Goal: Task Accomplishment & Management: Manage account settings

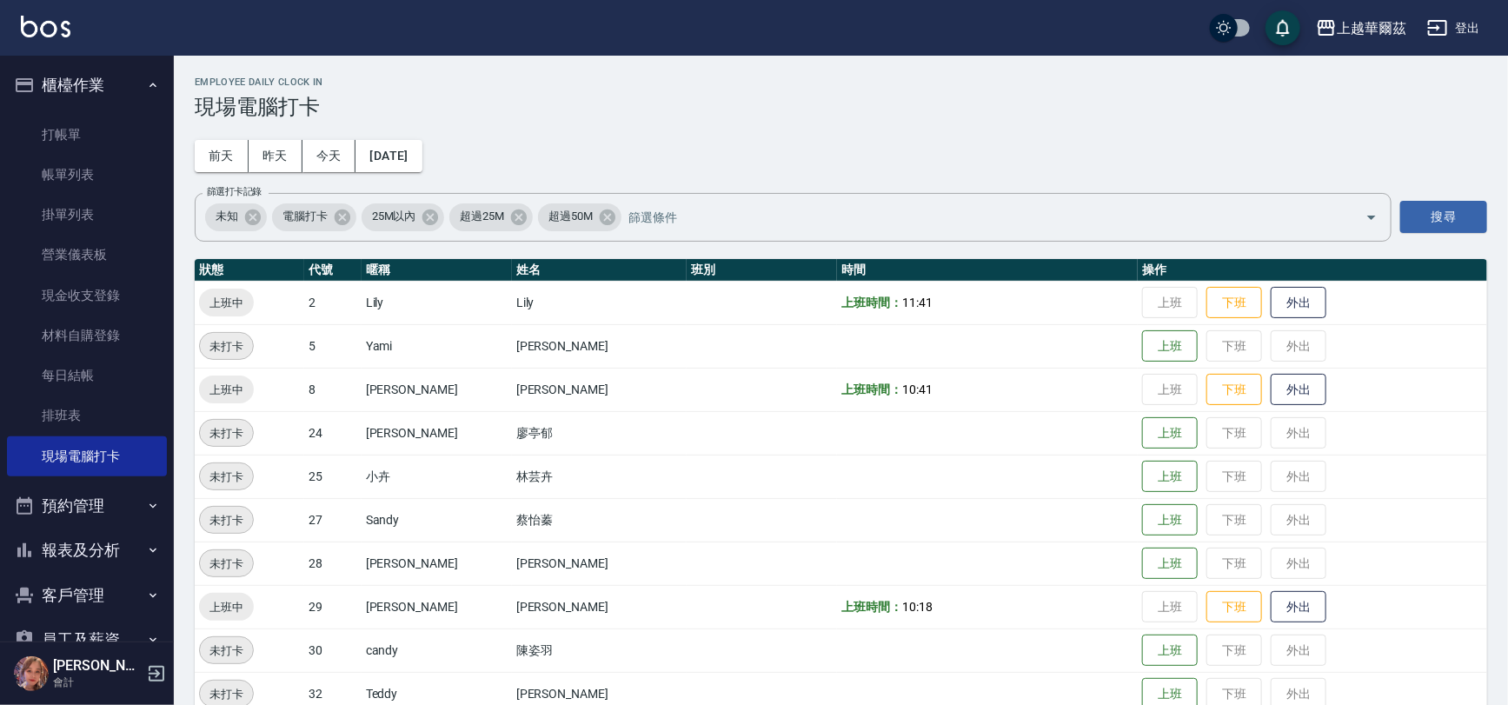
click at [1478, 22] on button "登出" at bounding box center [1453, 28] width 67 height 32
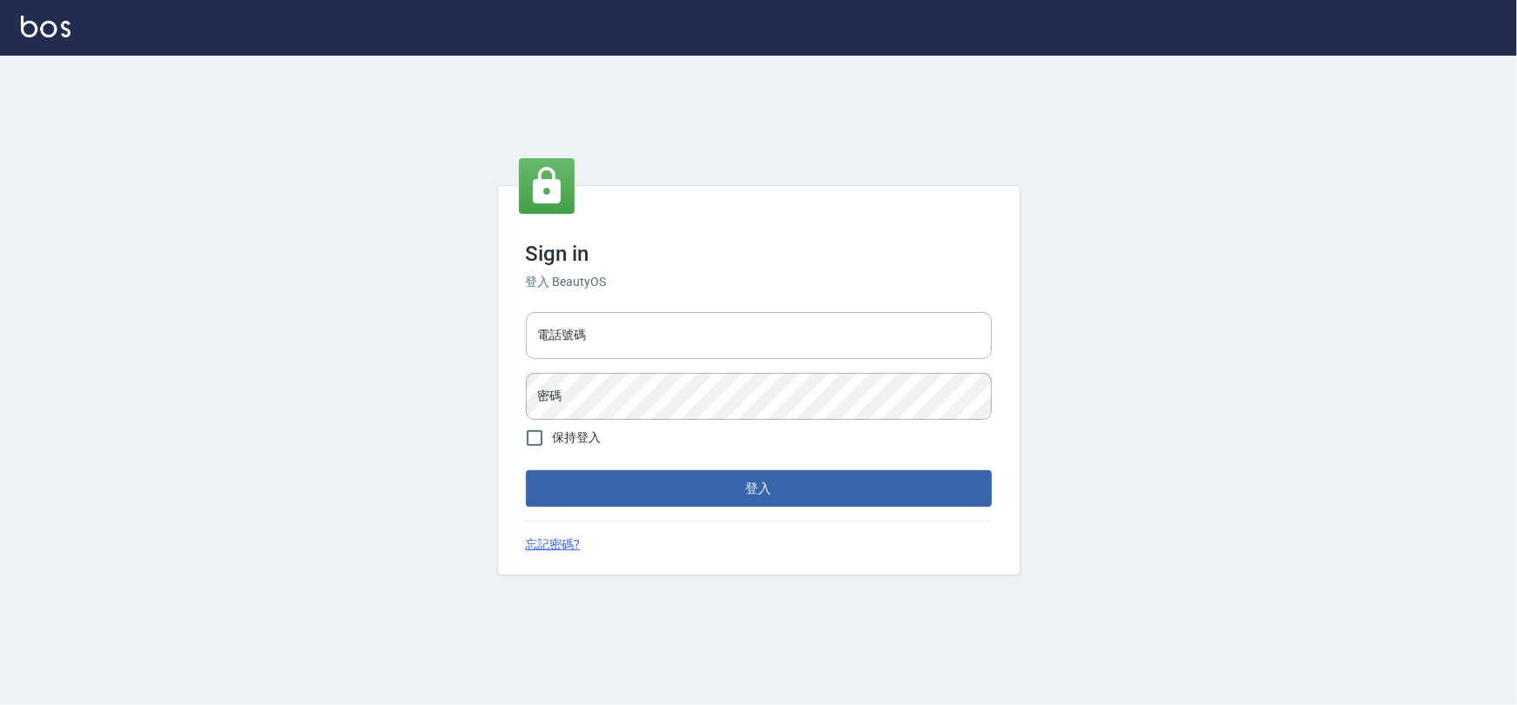
type input "0975575780"
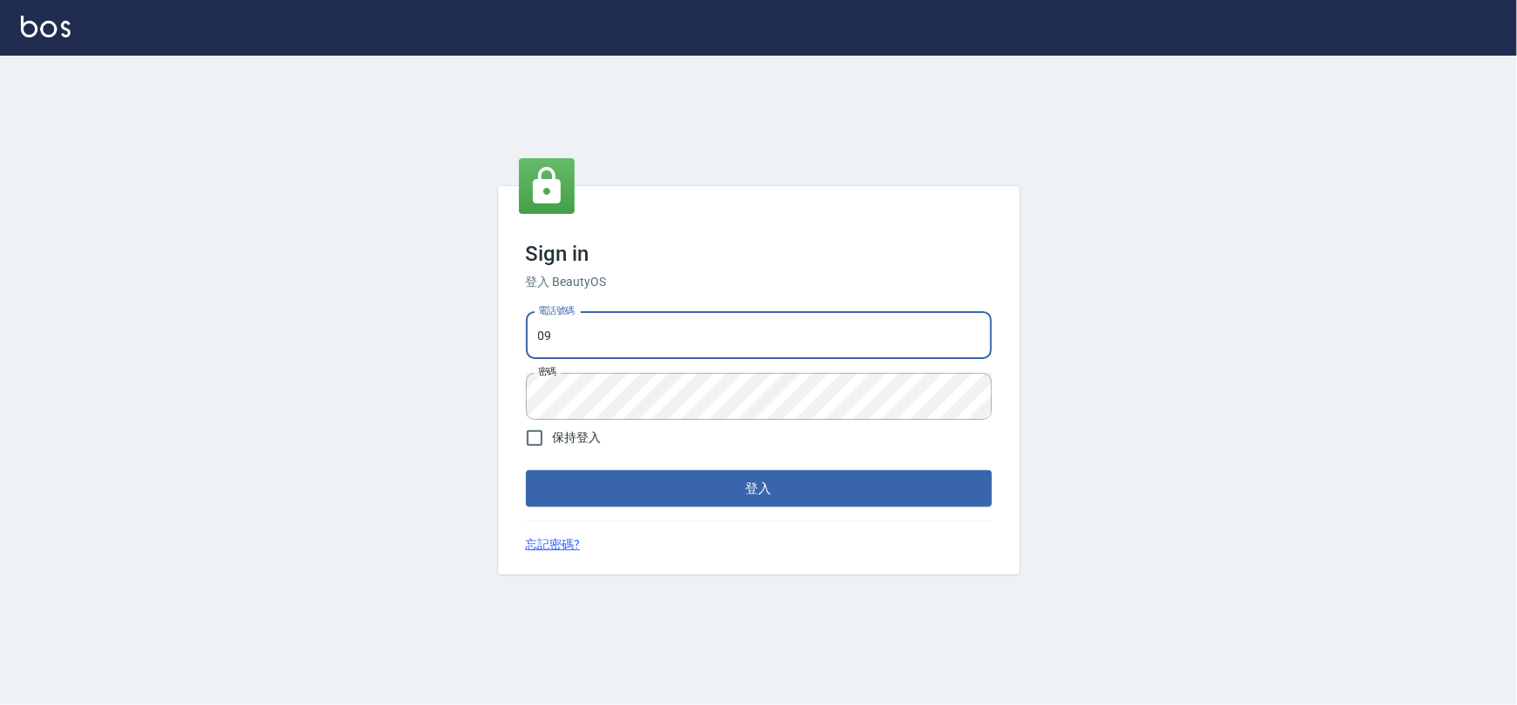
type input "0"
type input "0933473141"
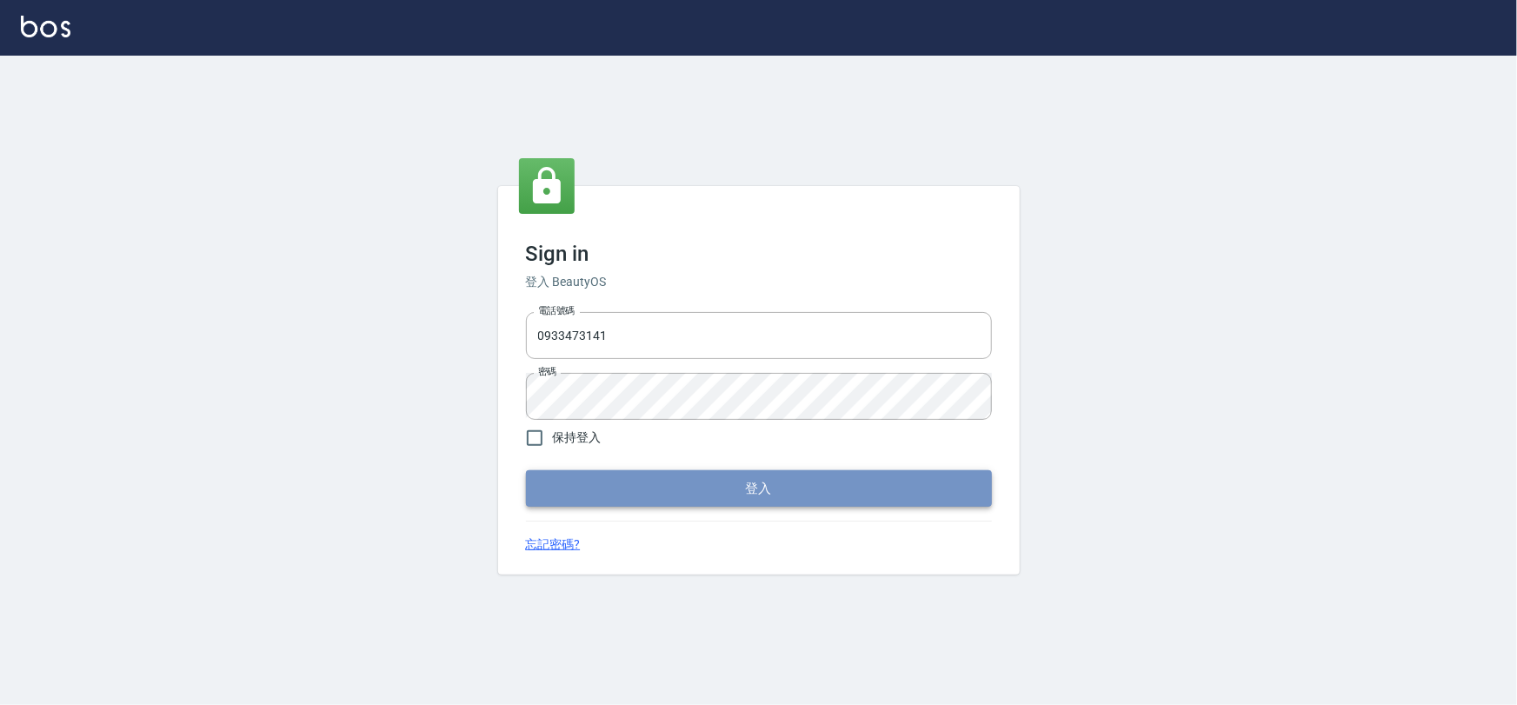
click at [676, 488] on button "登入" at bounding box center [759, 488] width 466 height 37
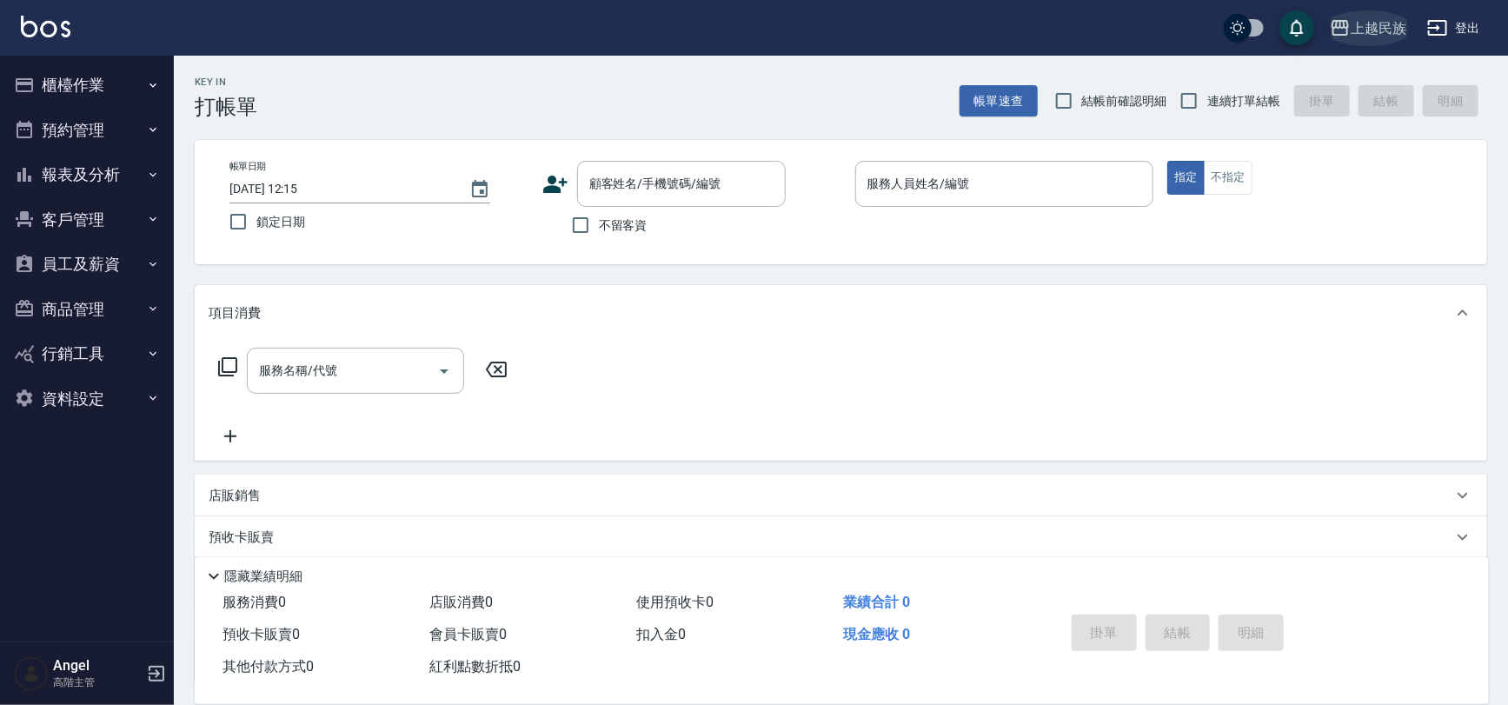
click at [1406, 26] on div "上越民族" at bounding box center [1379, 28] width 56 height 22
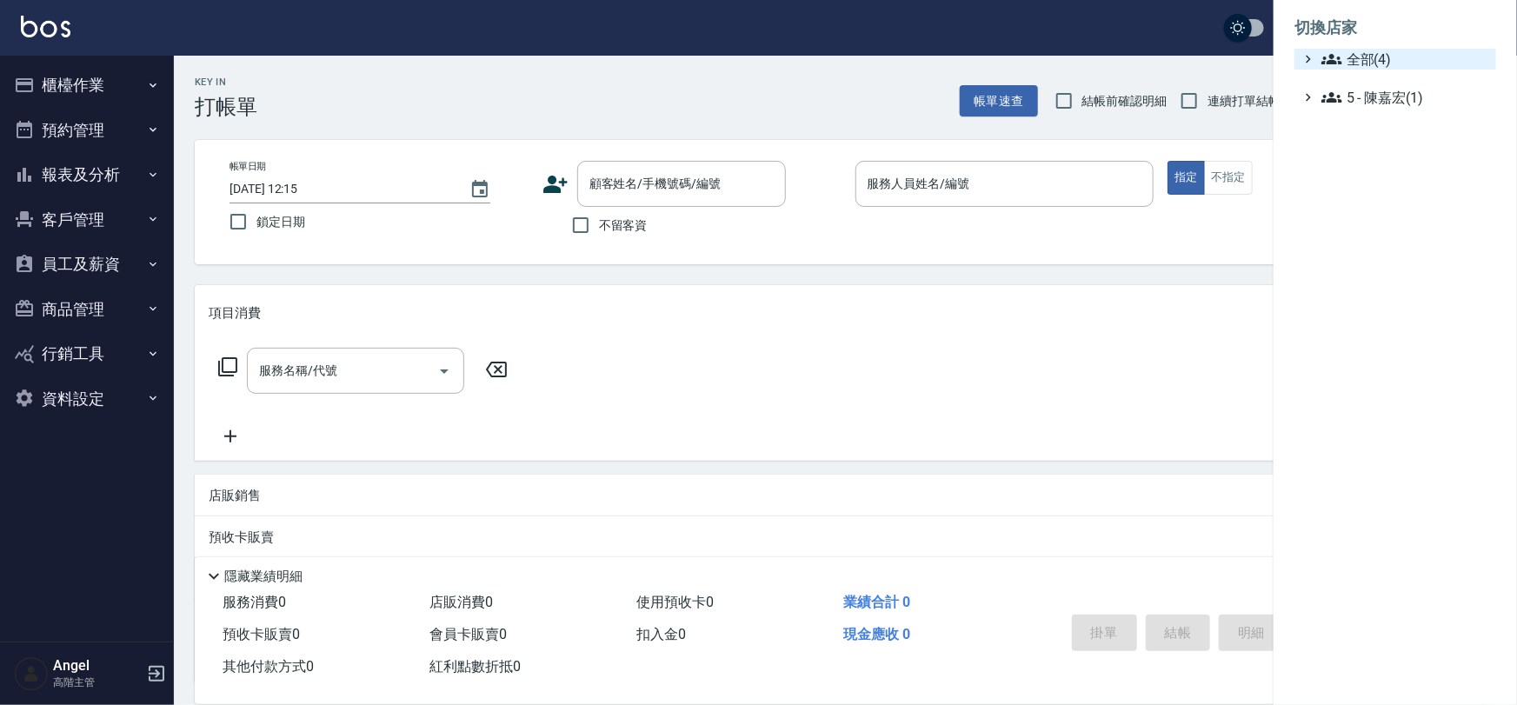
click at [1392, 63] on span "全部(4)" at bounding box center [1405, 59] width 168 height 21
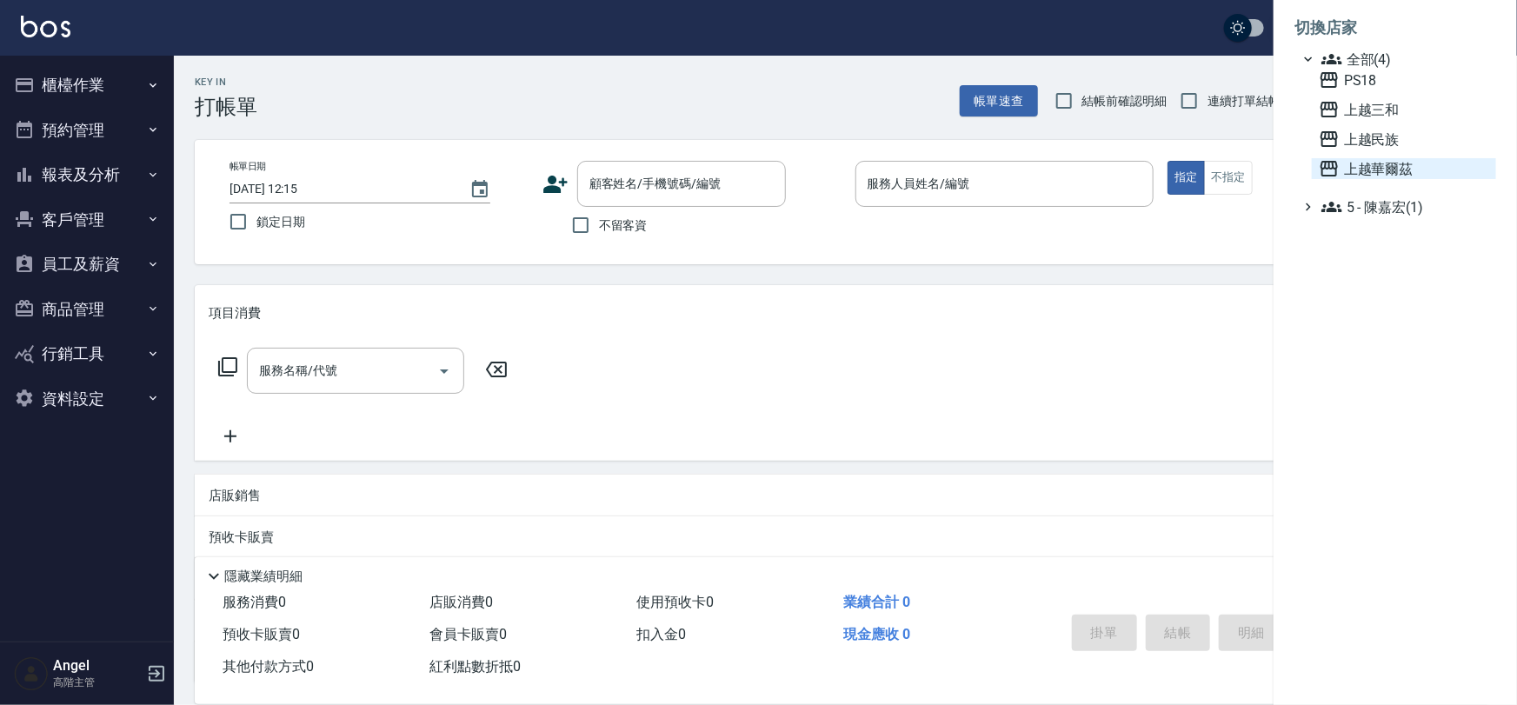
click at [1391, 167] on span "上越華爾茲" at bounding box center [1404, 168] width 170 height 21
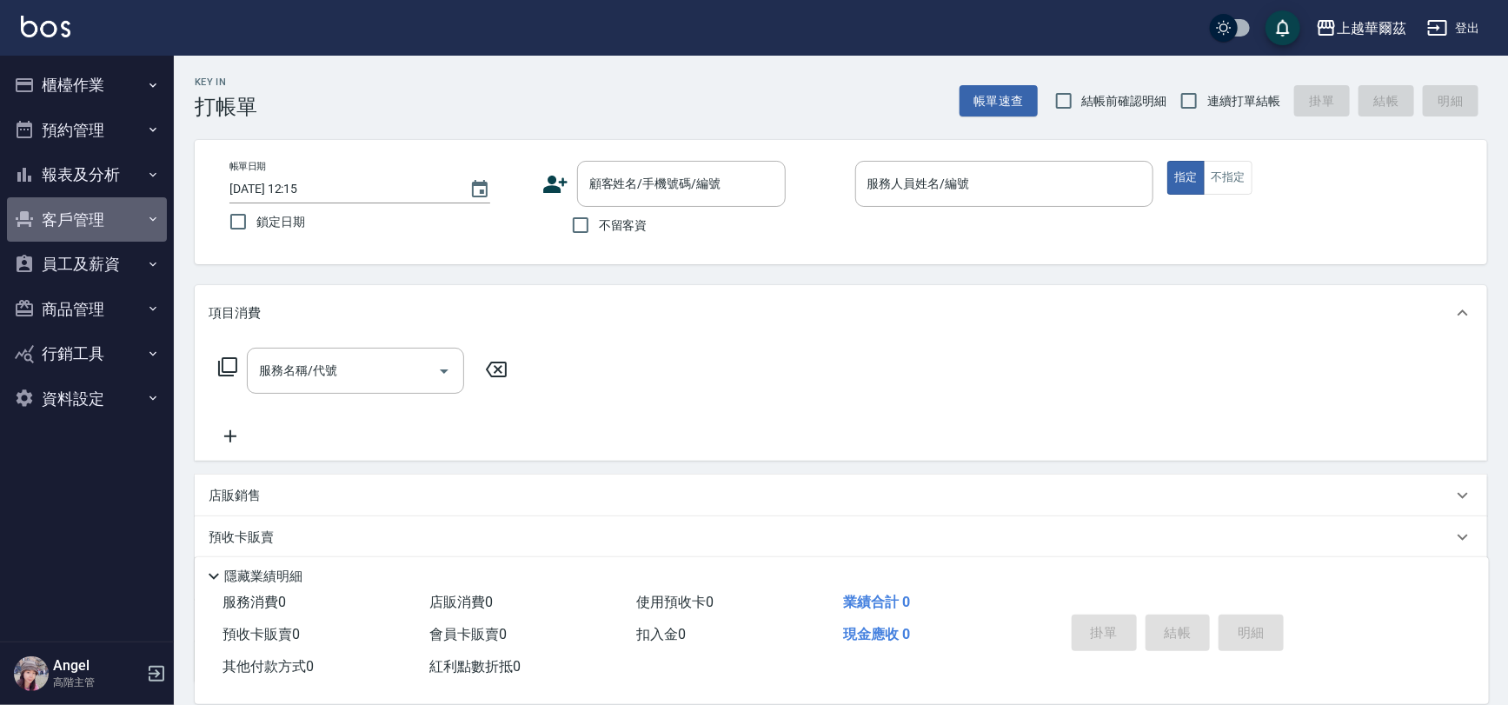
click at [81, 216] on button "客戶管理" at bounding box center [87, 219] width 160 height 45
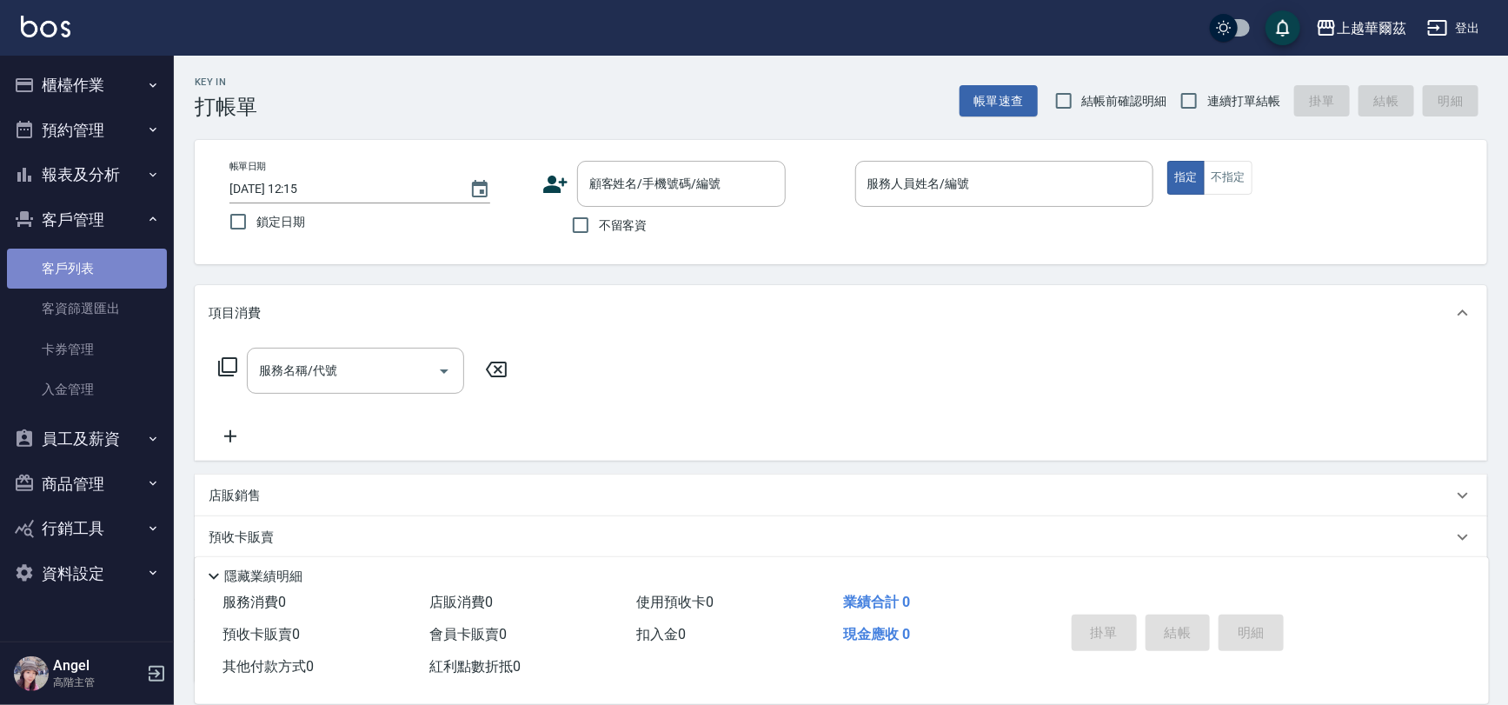
click at [71, 269] on link "客戶列表" at bounding box center [87, 269] width 160 height 40
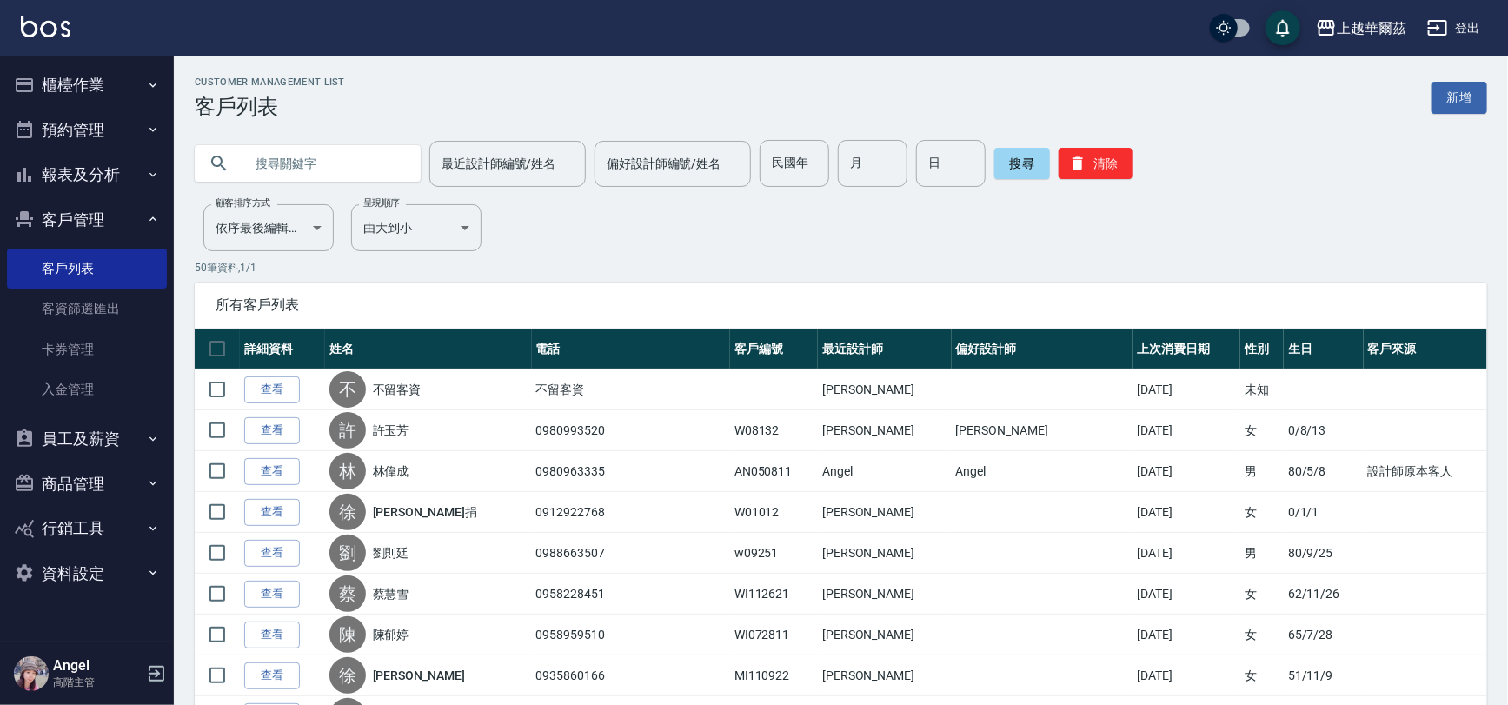
click at [296, 160] on input "text" at bounding box center [324, 163] width 163 height 47
click at [1019, 162] on button "搜尋" at bounding box center [1022, 163] width 56 height 31
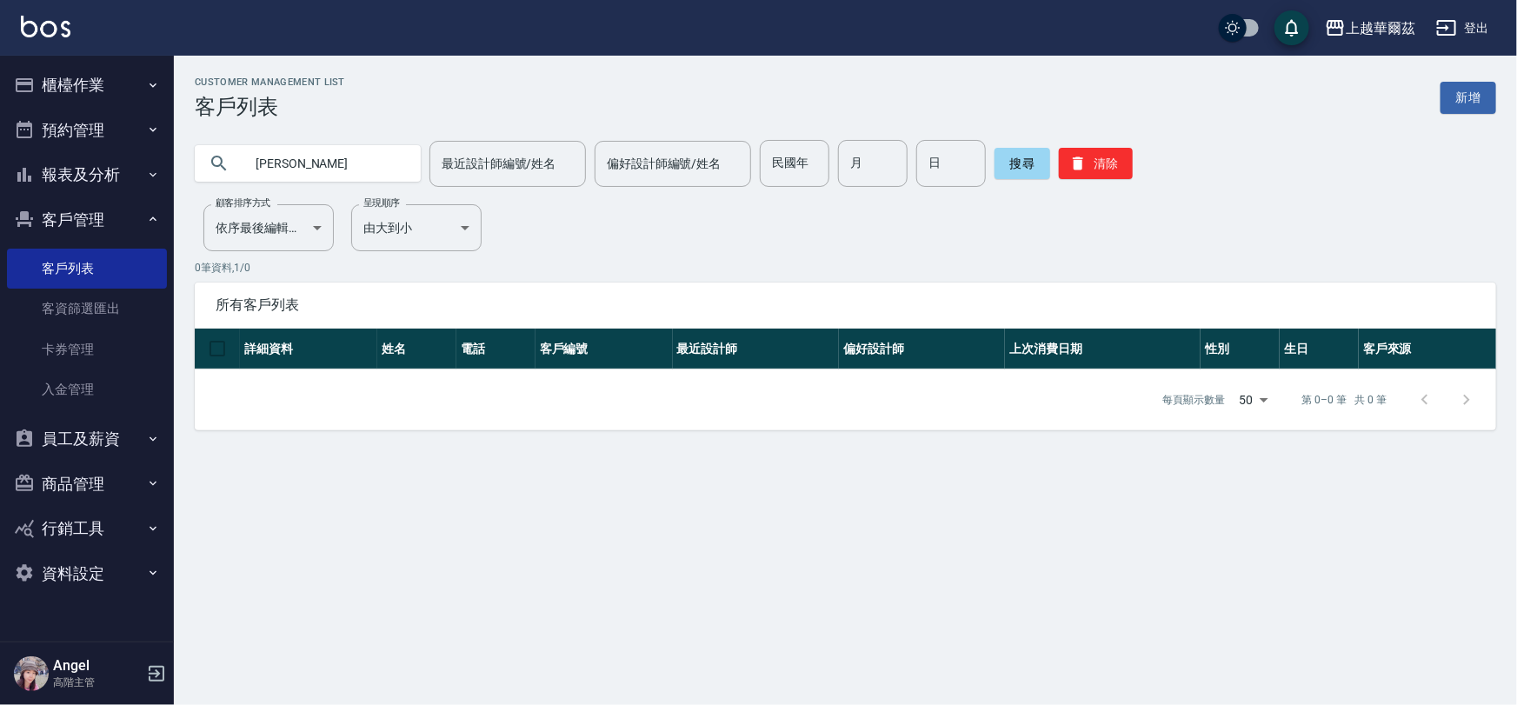
click at [296, 158] on input "陳燕" at bounding box center [324, 163] width 163 height 47
type input "陳嬿"
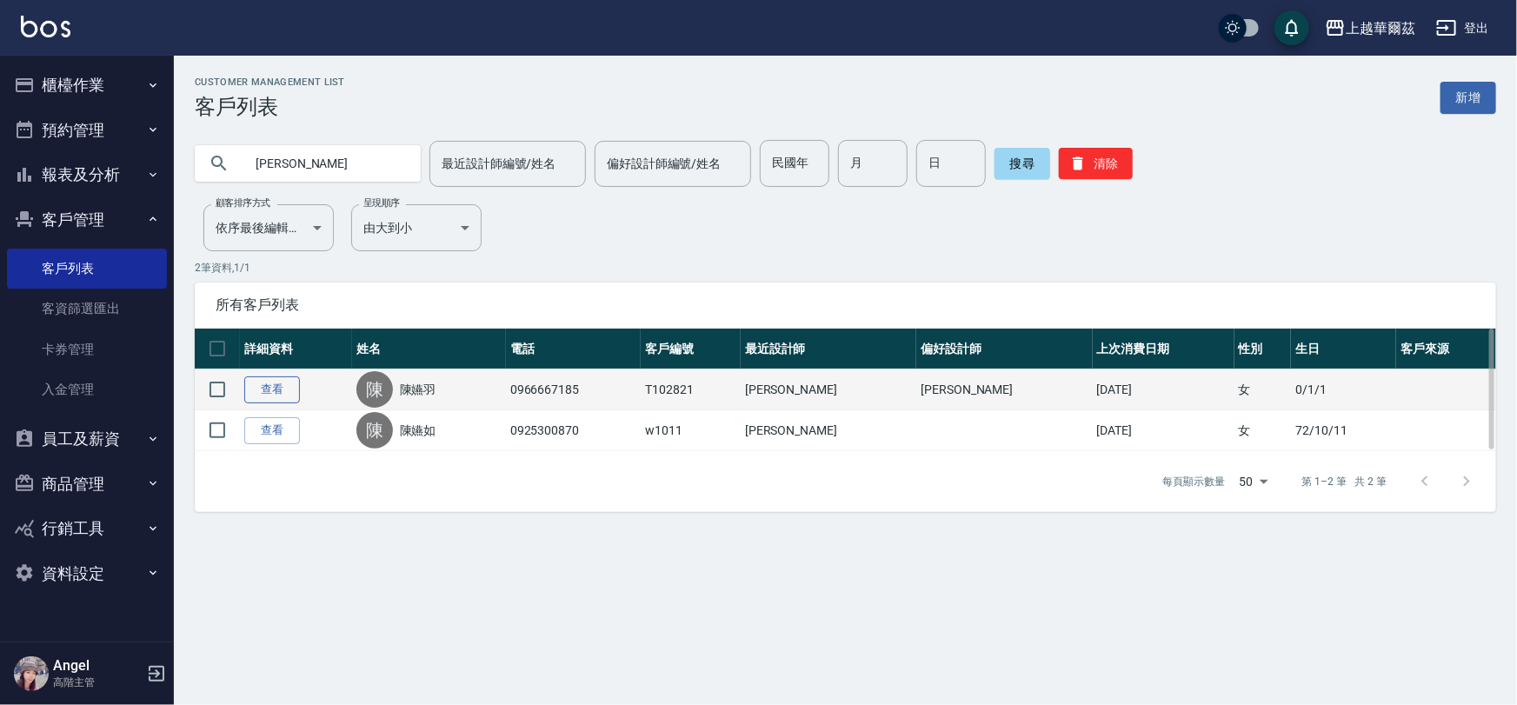
click at [279, 385] on link "查看" at bounding box center [272, 389] width 56 height 27
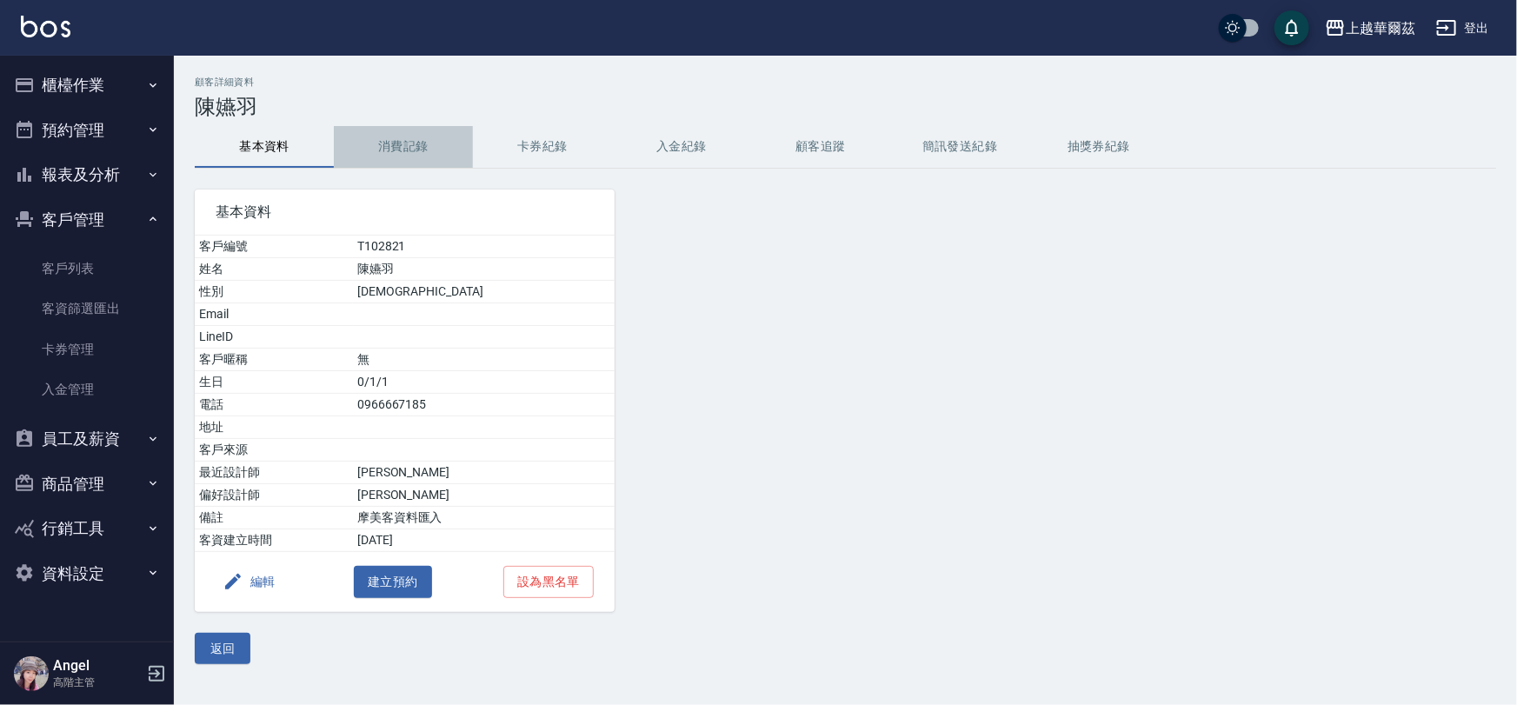
click at [401, 138] on button "消費記錄" at bounding box center [403, 147] width 139 height 42
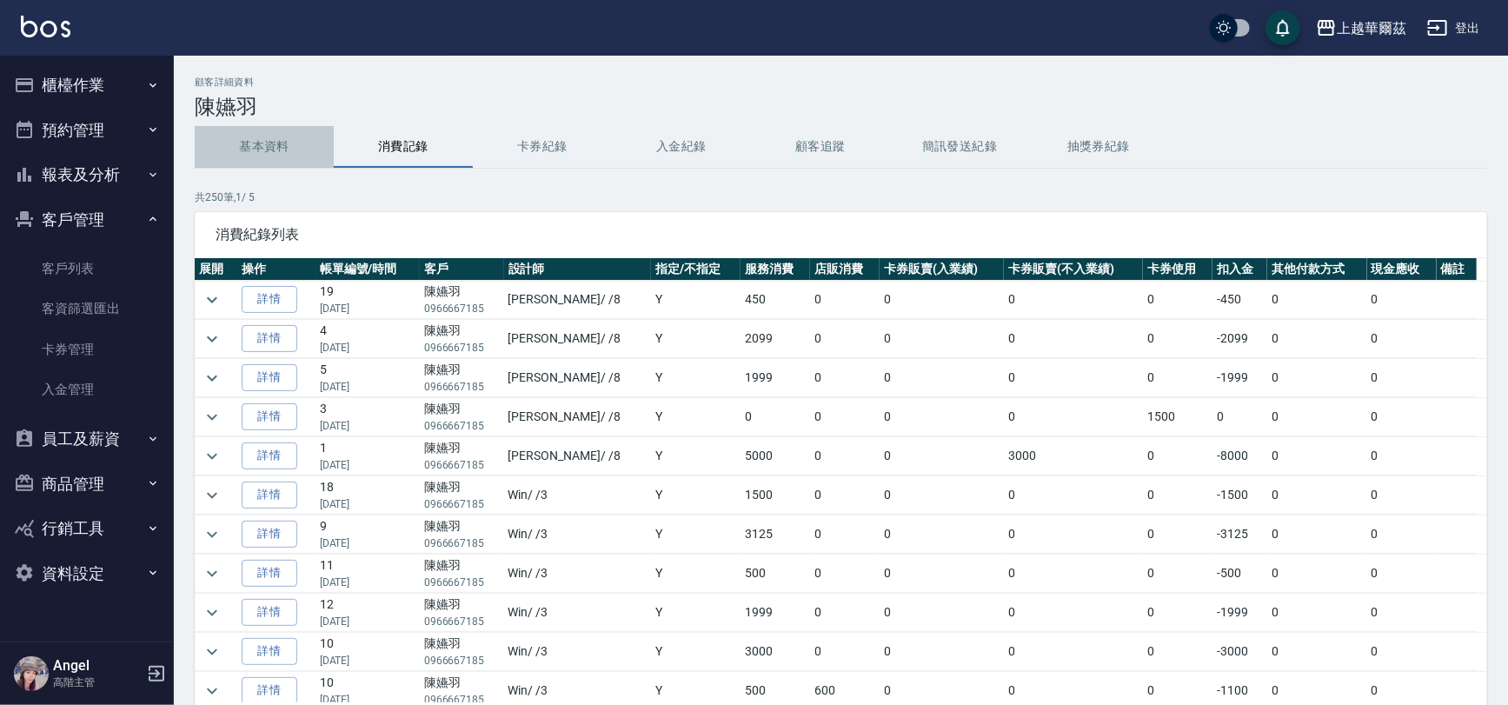
click at [250, 140] on button "基本資料" at bounding box center [264, 147] width 139 height 42
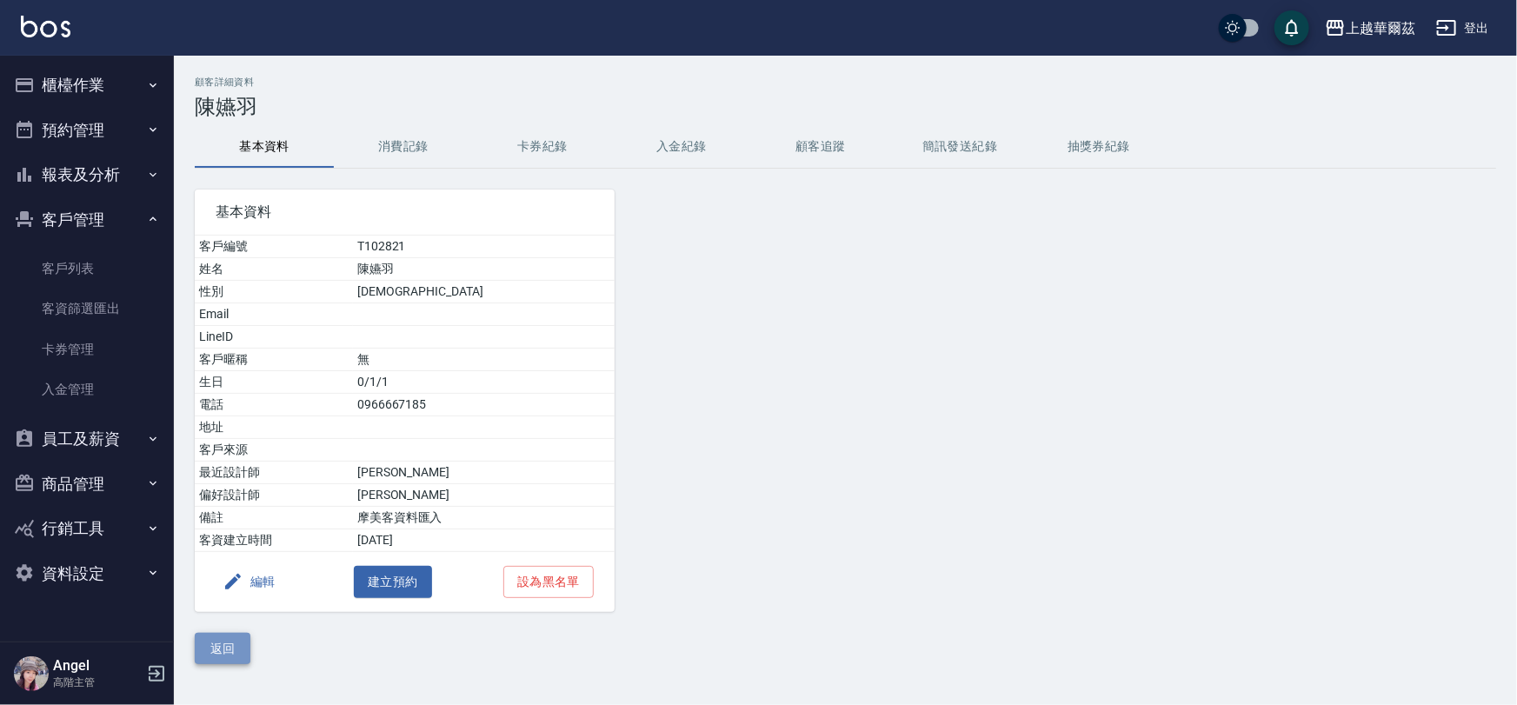
click at [212, 647] on button "返回" at bounding box center [223, 649] width 56 height 32
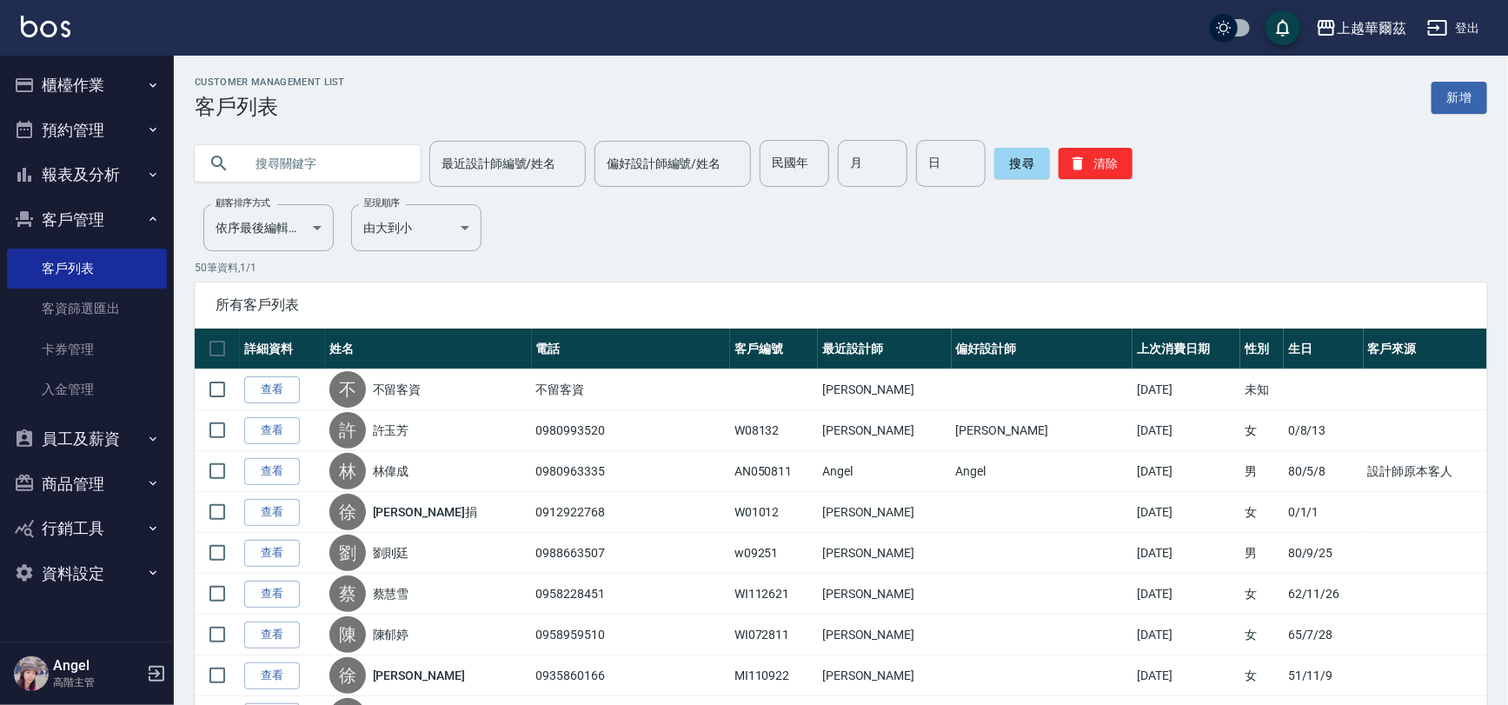
click at [302, 156] on input "text" at bounding box center [324, 163] width 163 height 47
type input "陳嬿"
click at [1009, 160] on button "搜尋" at bounding box center [1022, 163] width 56 height 31
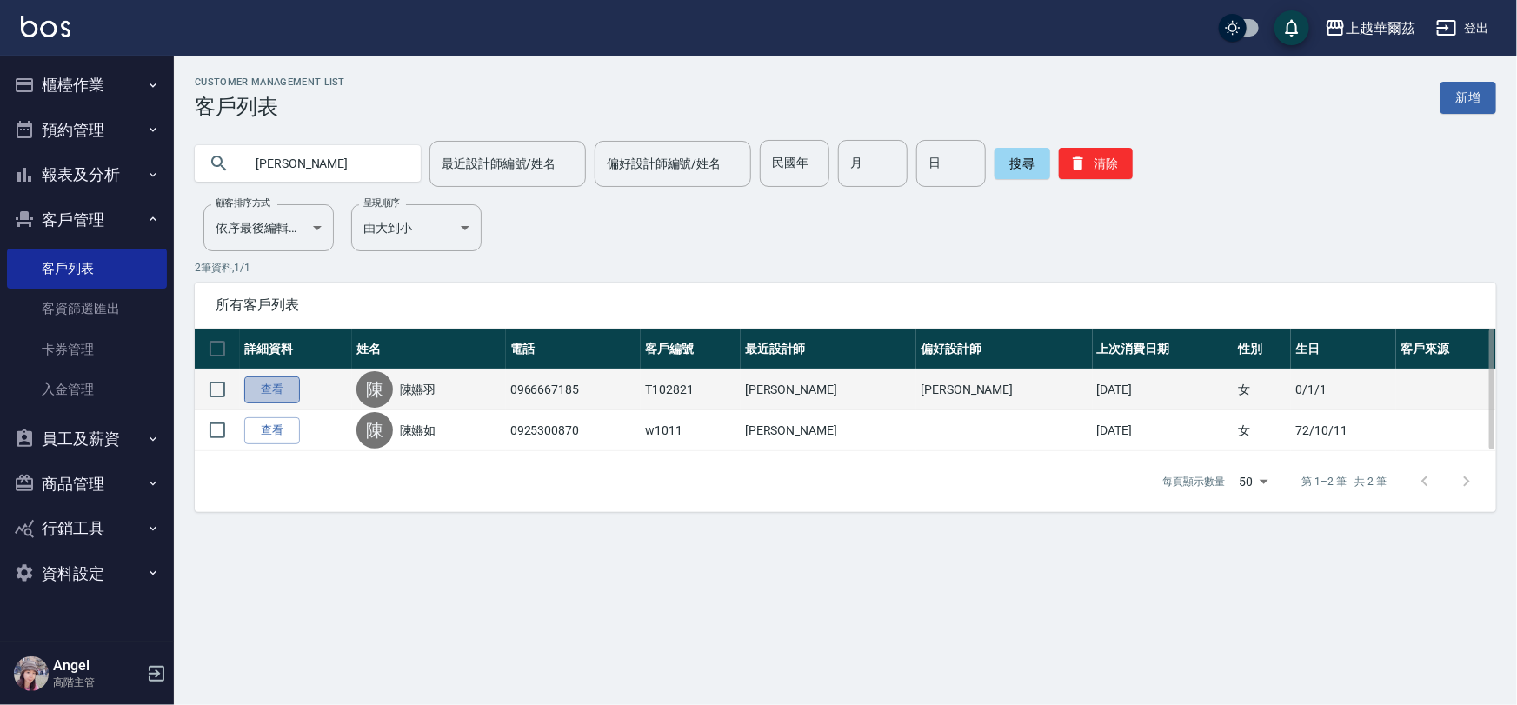
click at [279, 393] on link "查看" at bounding box center [272, 389] width 56 height 27
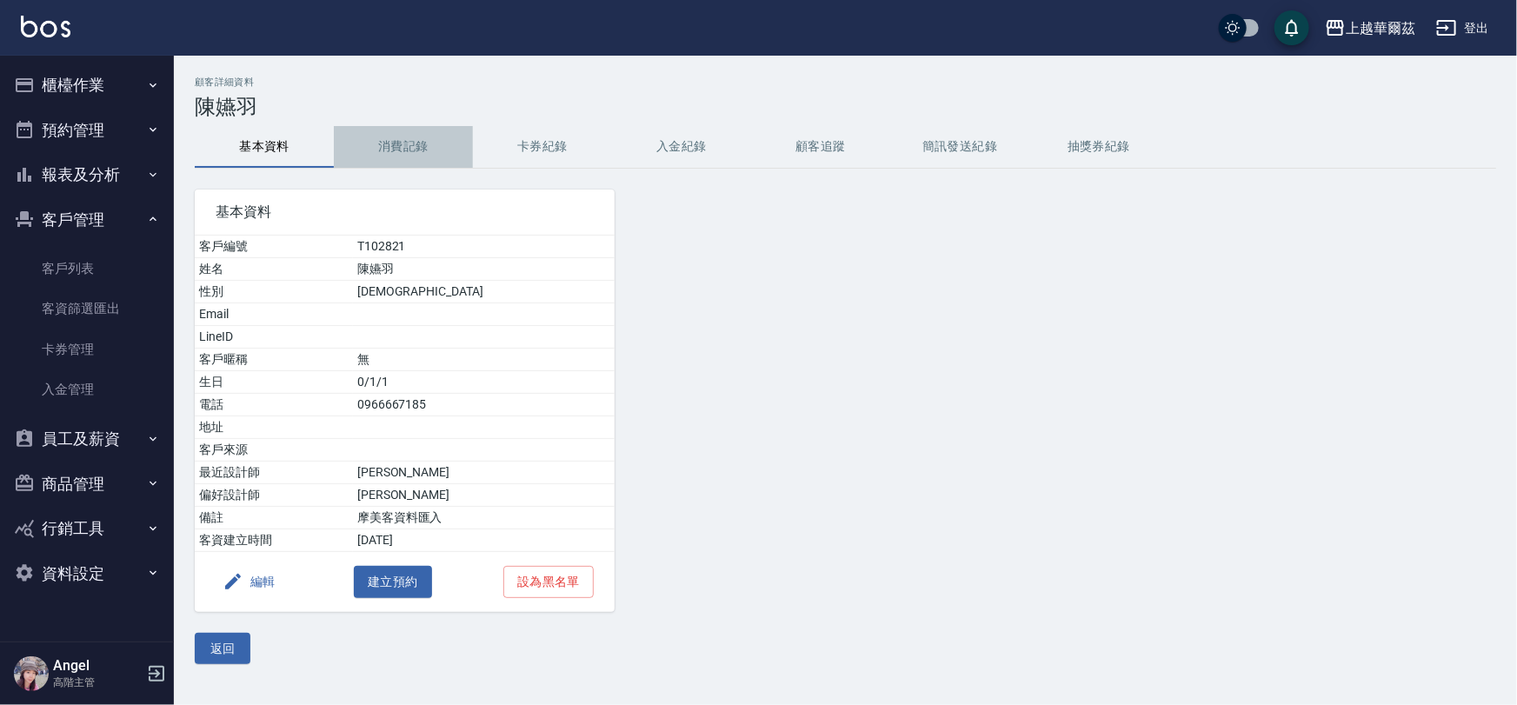
click at [401, 148] on button "消費記錄" at bounding box center [403, 147] width 139 height 42
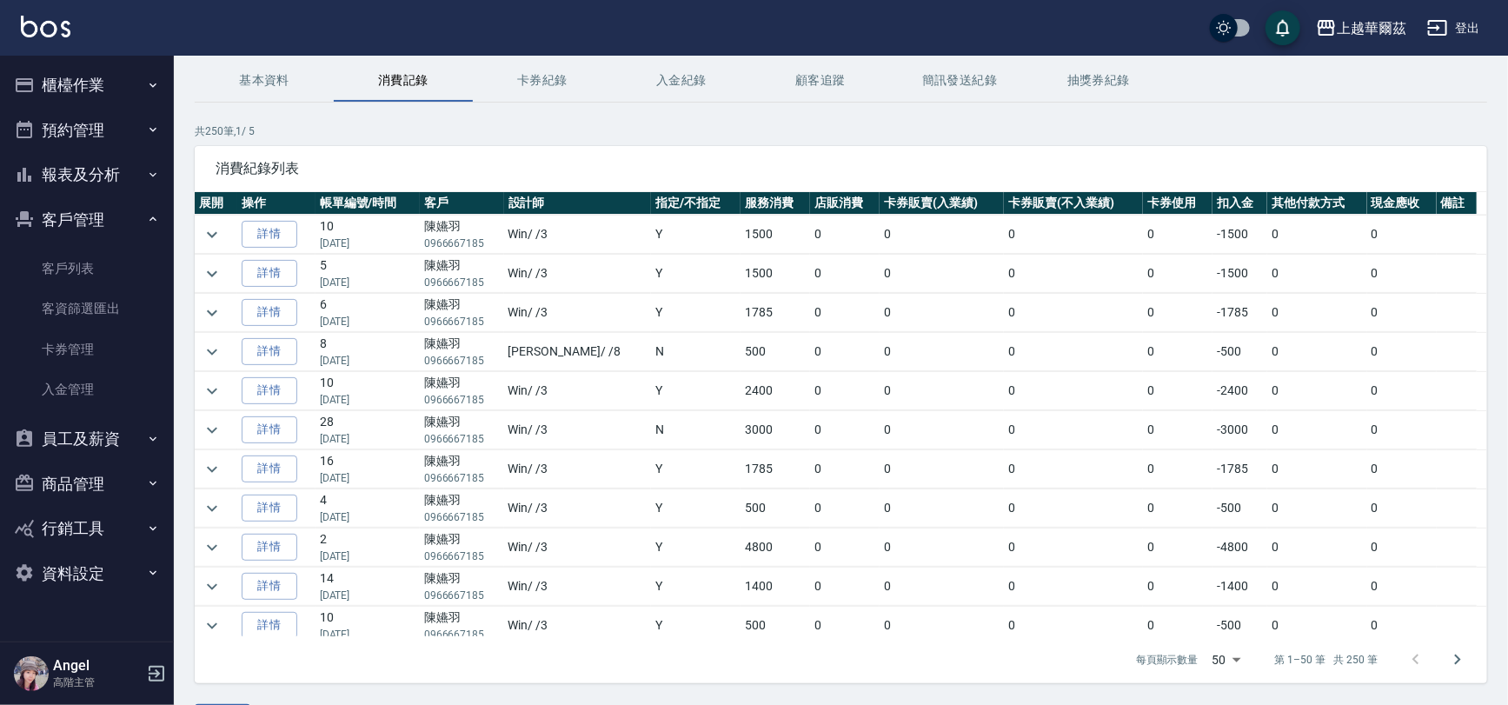
scroll to position [117, 0]
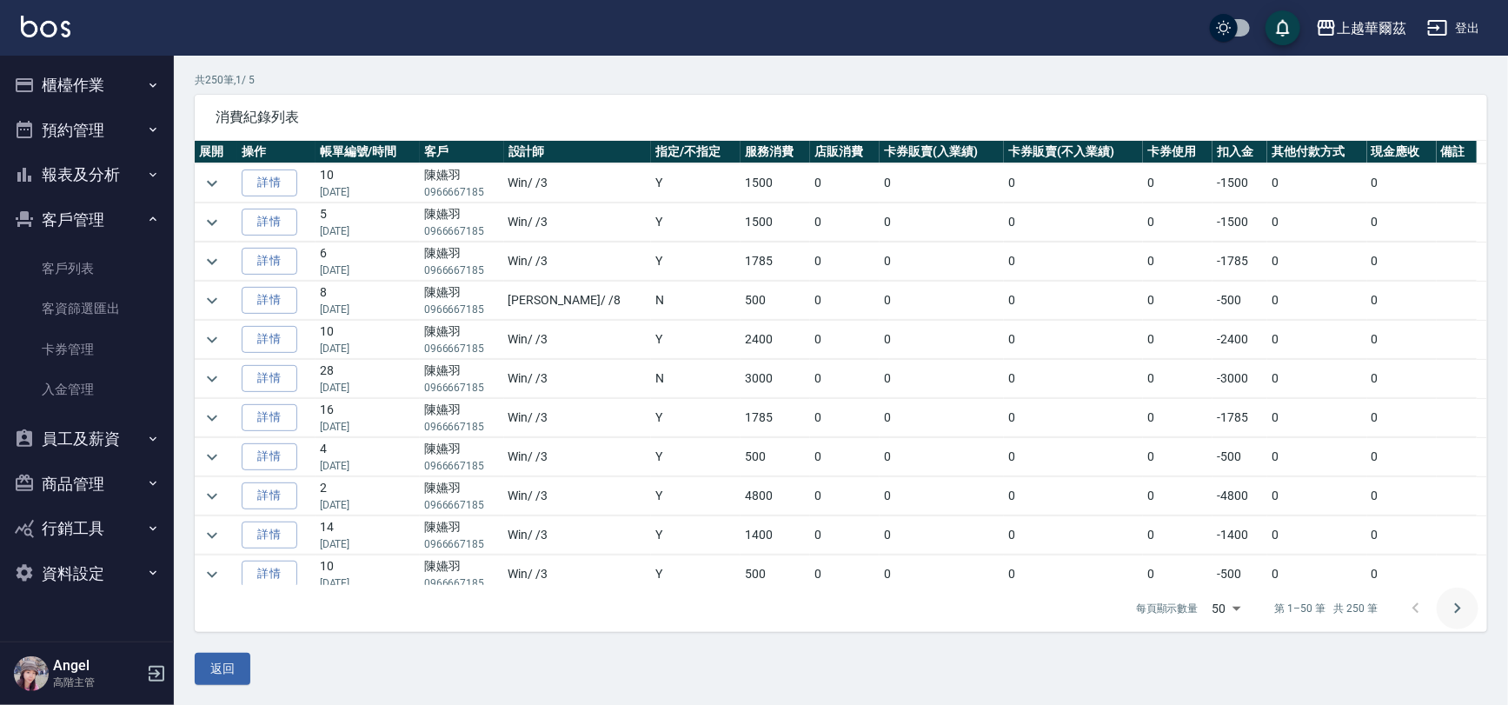
click at [1458, 604] on icon "Go to next page" at bounding box center [1457, 608] width 21 height 21
click at [1459, 608] on icon "Go to next page" at bounding box center [1458, 608] width 6 height 10
click at [1454, 609] on icon "Go to next page" at bounding box center [1457, 608] width 21 height 21
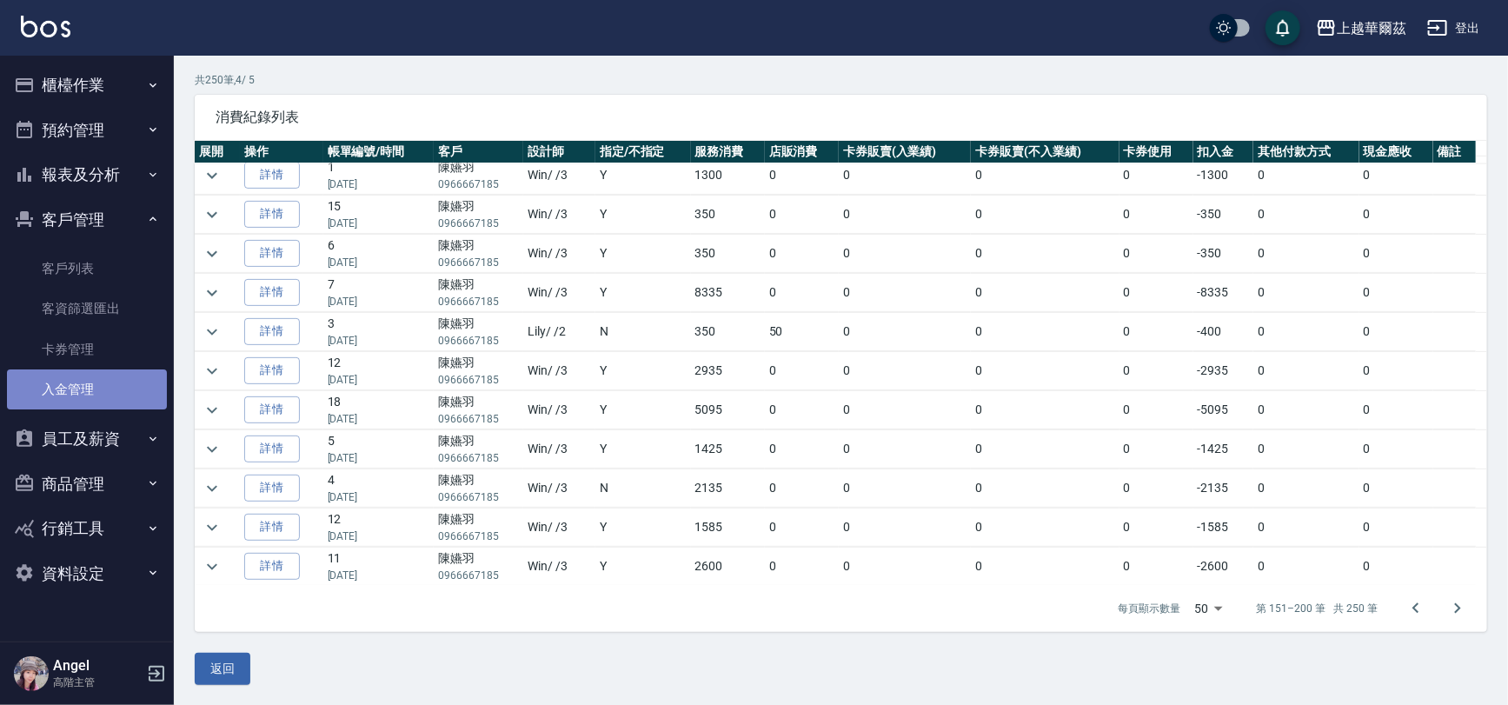
click at [78, 390] on link "入金管理" at bounding box center [87, 389] width 160 height 40
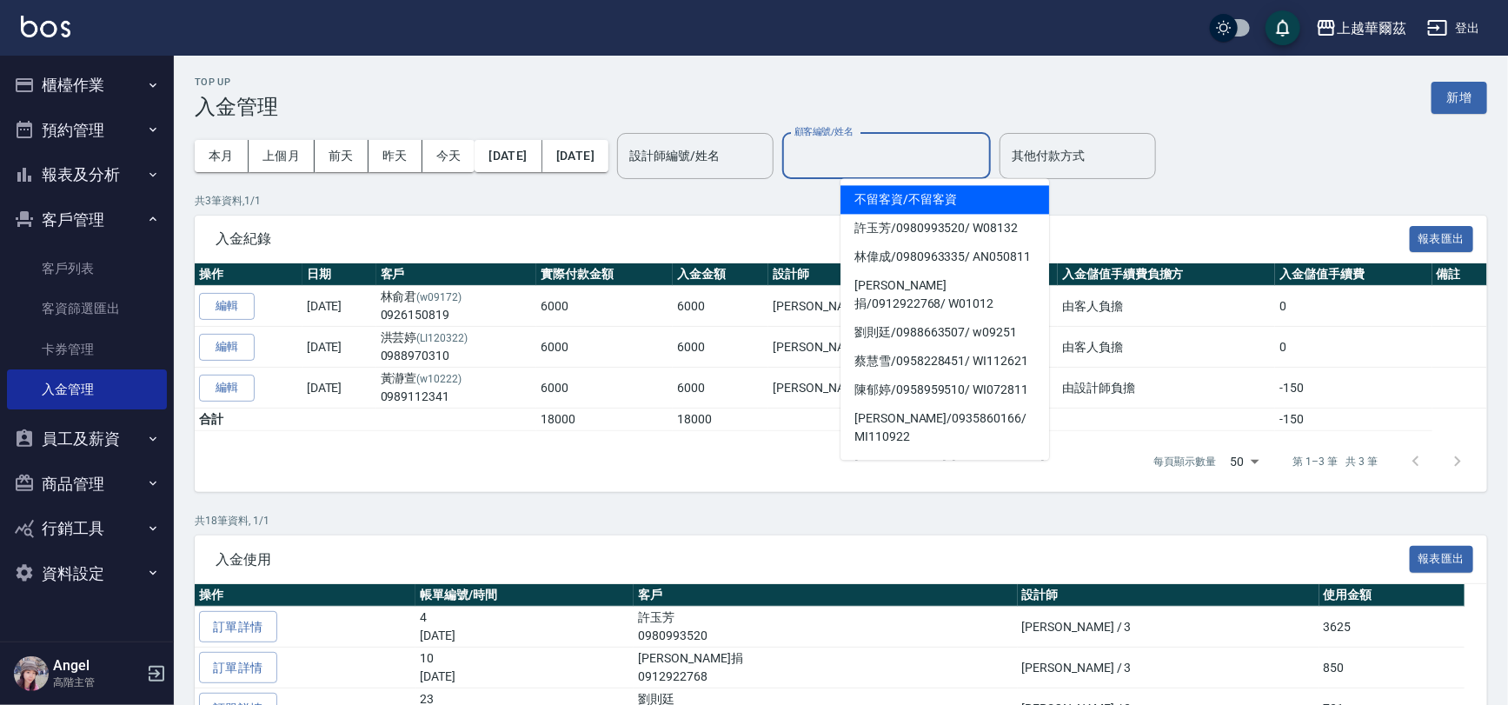
click at [887, 154] on div "顧客編號/姓名 顧客編號/姓名" at bounding box center [886, 156] width 209 height 46
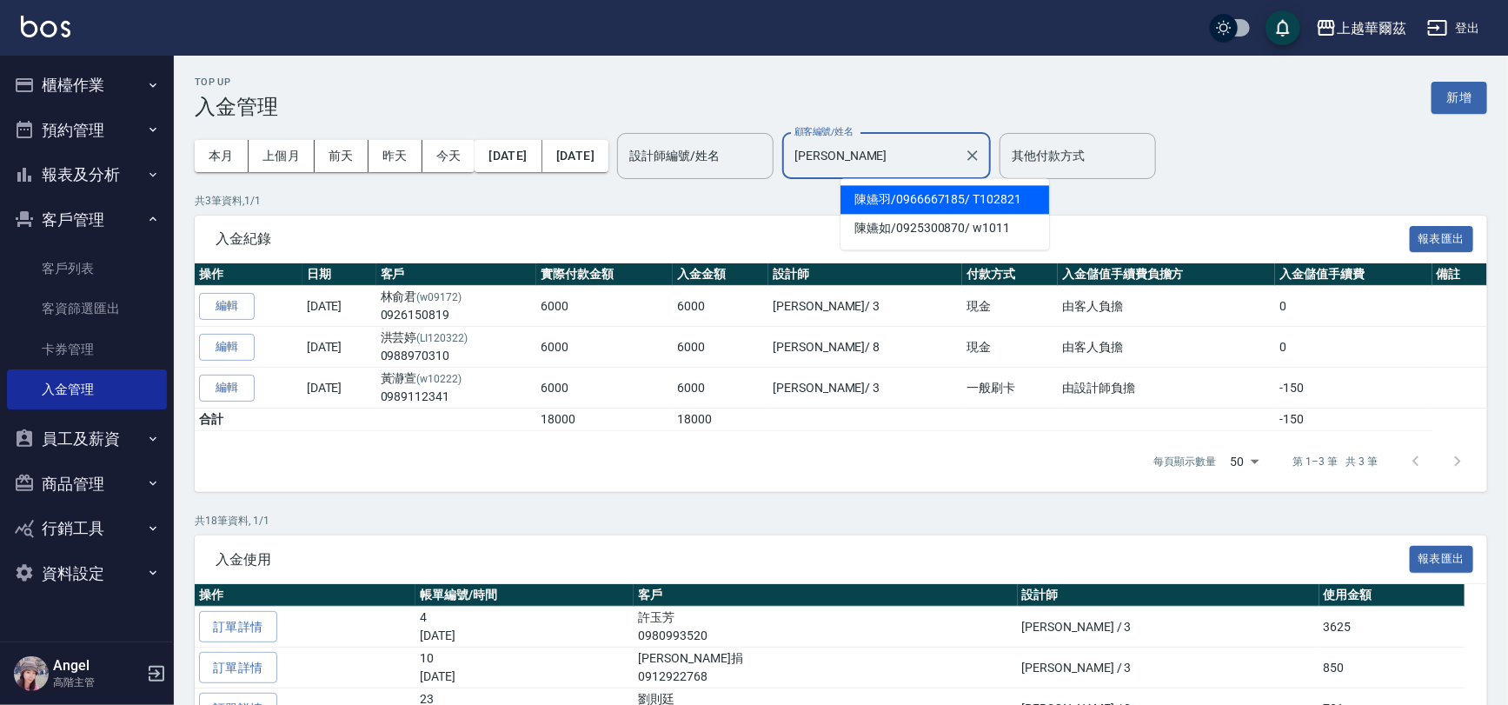
click at [921, 200] on span "陳嬿羽 / 0966667185 / T102821" at bounding box center [944, 199] width 209 height 29
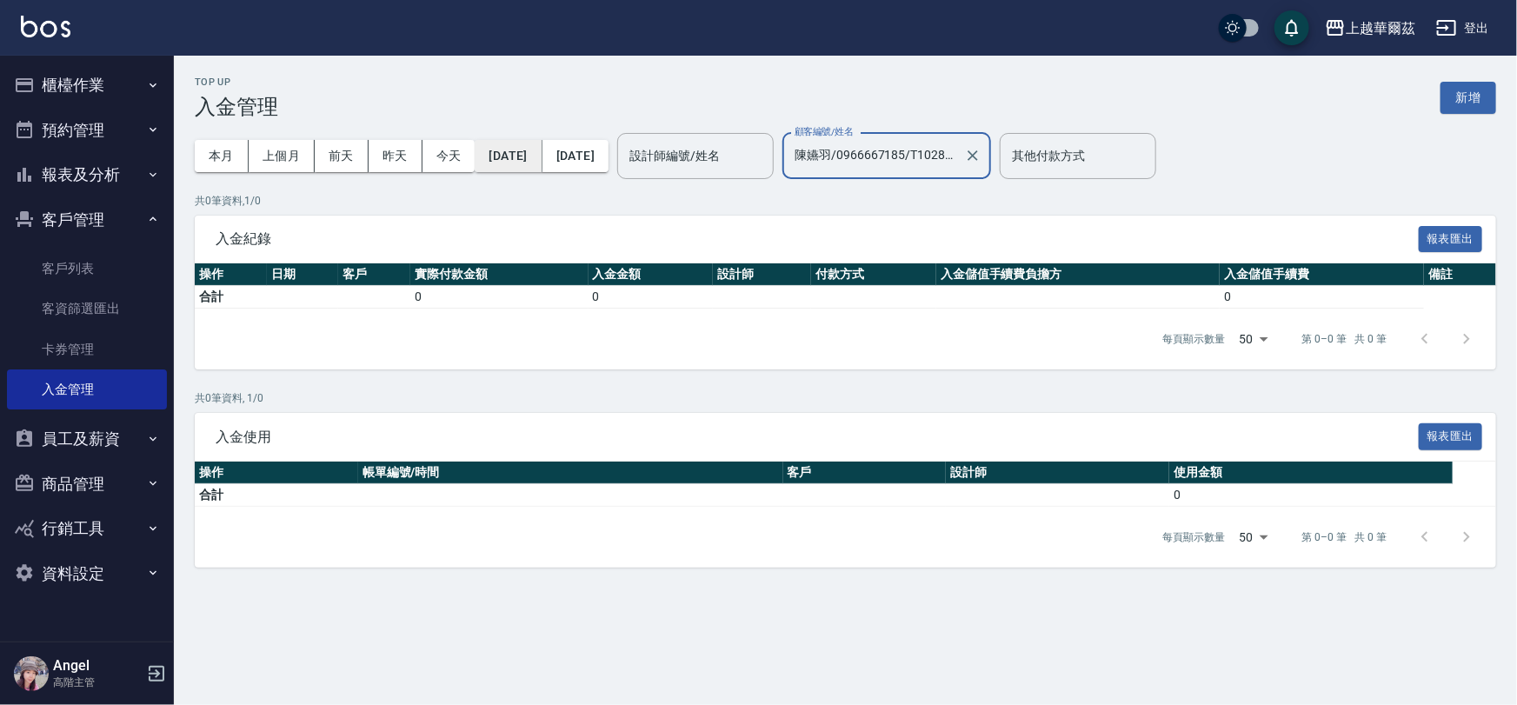
type input "陳嬿羽/0966667185/T102821"
click at [541, 156] on button "2025/09/01" at bounding box center [508, 156] width 67 height 32
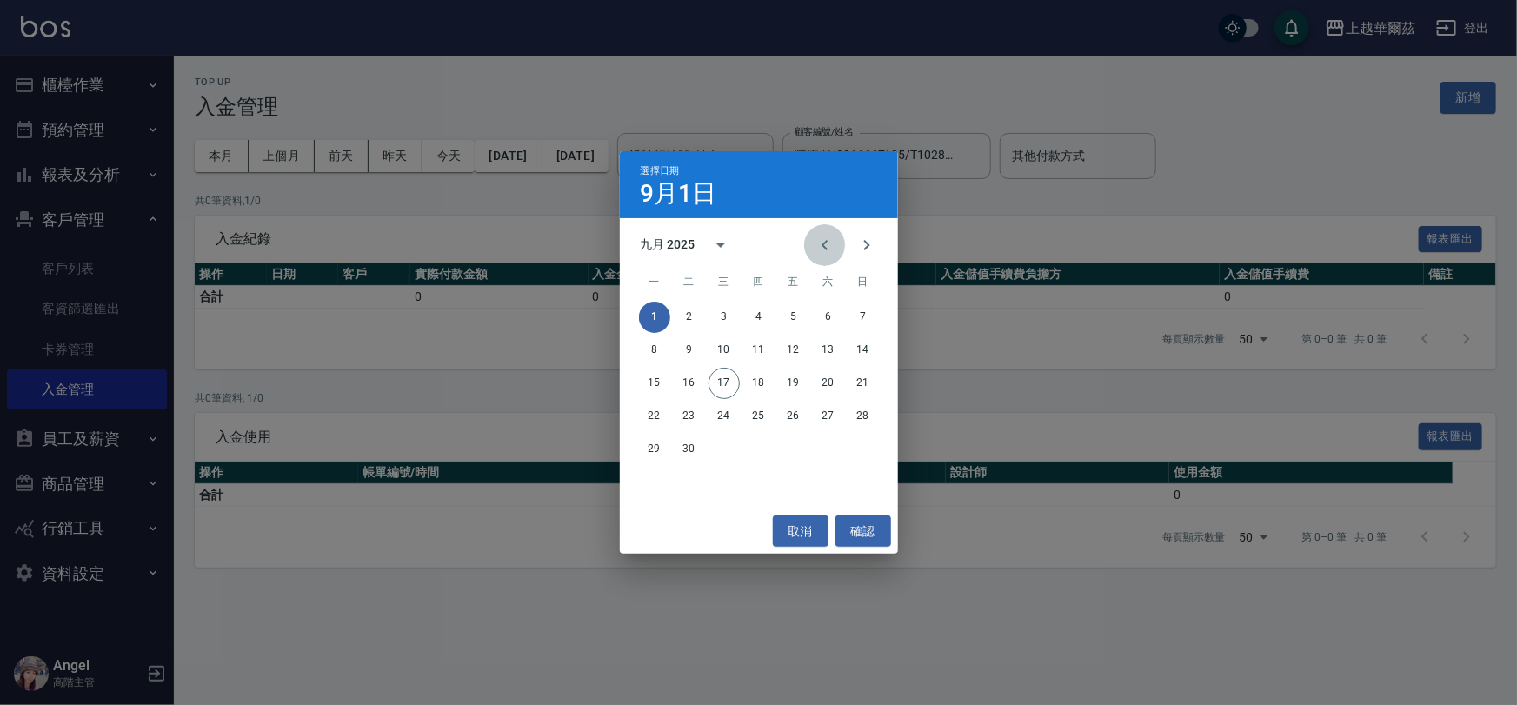
click at [819, 244] on icon "Previous month" at bounding box center [824, 245] width 21 height 21
click at [716, 245] on icon "calendar view is open, switch to year view" at bounding box center [720, 245] width 21 height 21
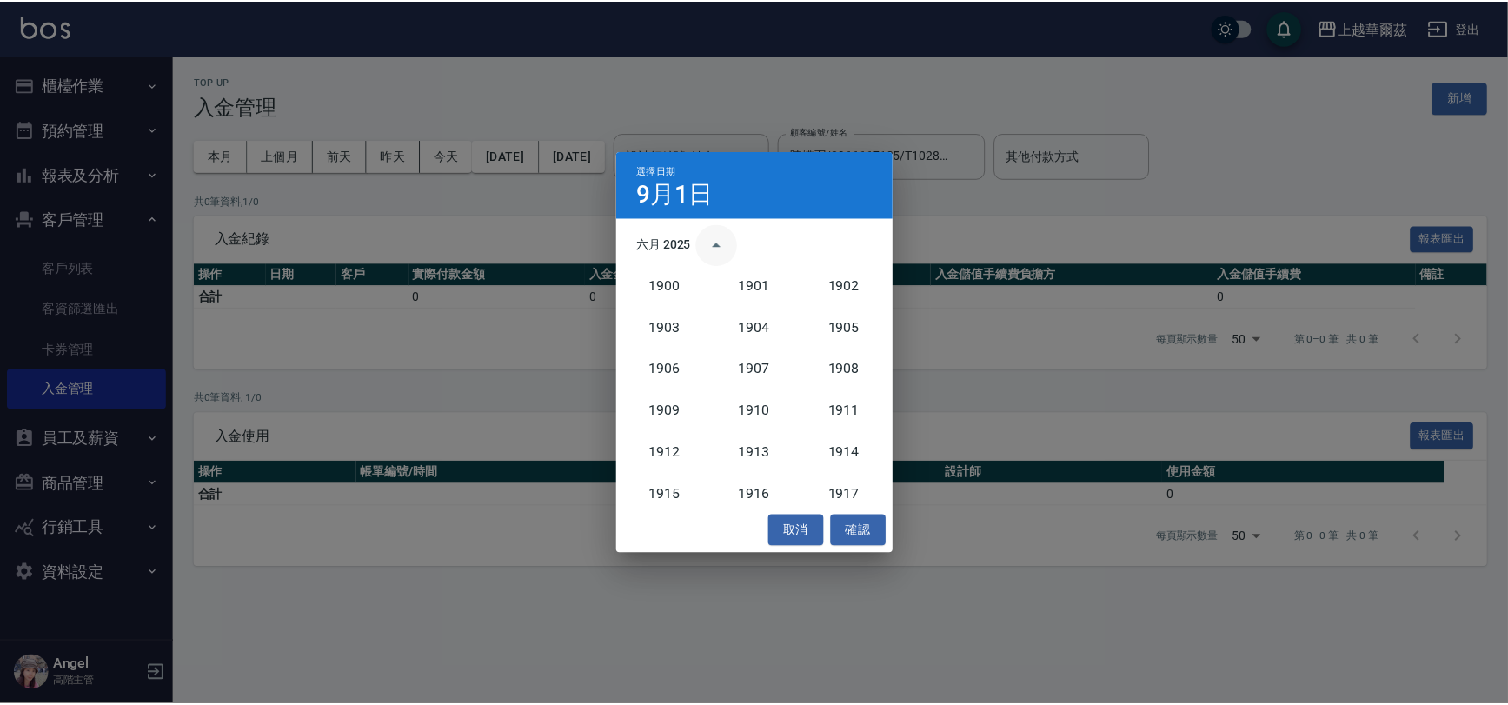
scroll to position [1608, 0]
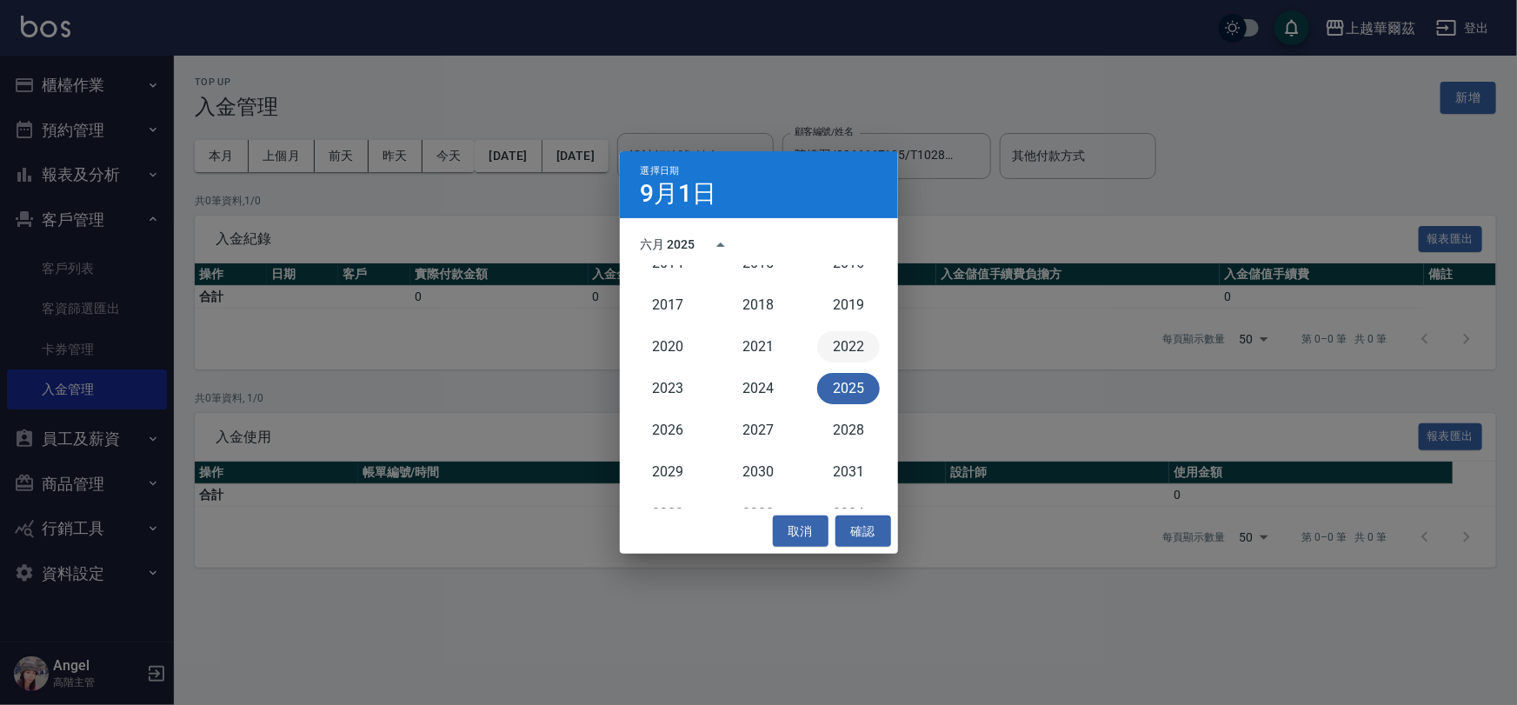
click at [840, 343] on button "2022" at bounding box center [848, 346] width 63 height 31
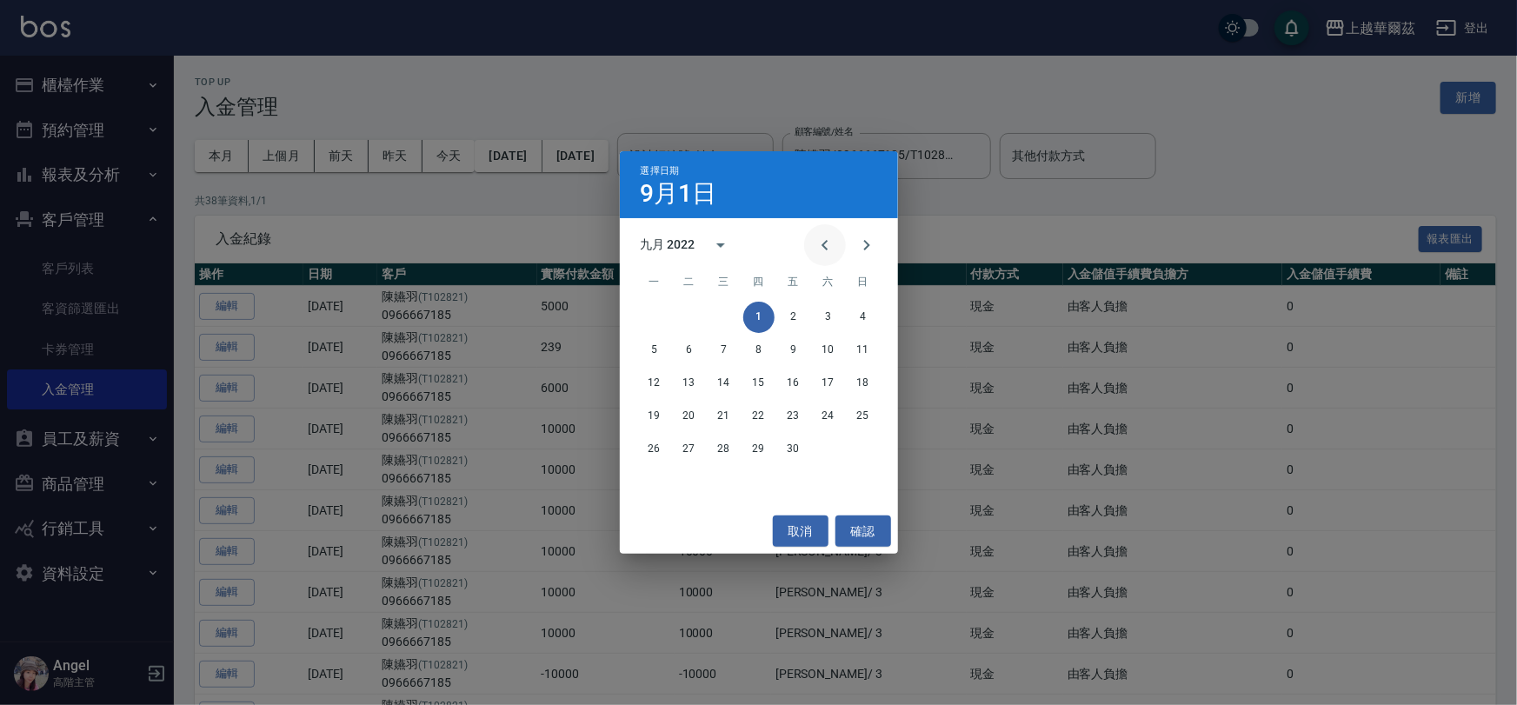
click at [825, 243] on icon "Previous month" at bounding box center [824, 245] width 21 height 21
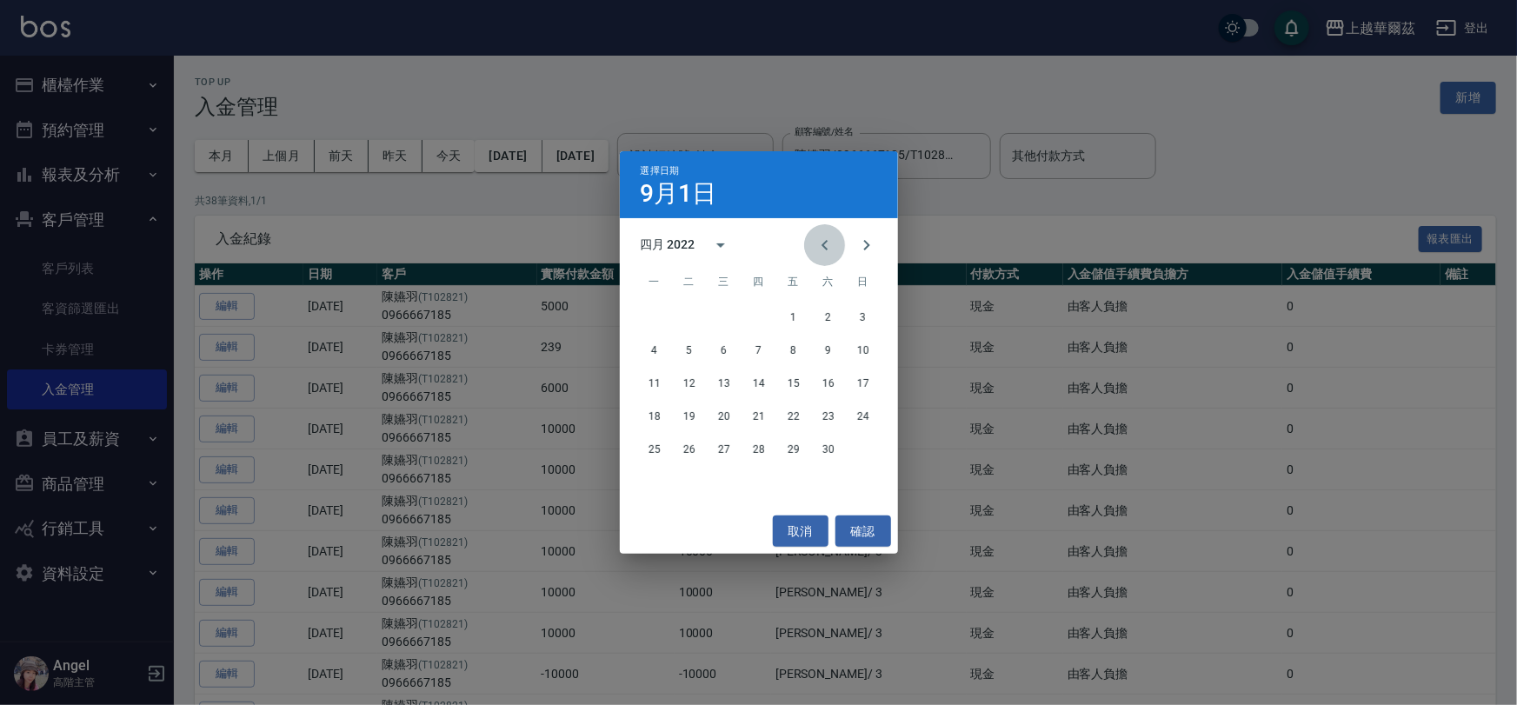
click at [825, 243] on icon "Previous month" at bounding box center [824, 245] width 21 height 21
click at [829, 322] on button "1" at bounding box center [828, 317] width 31 height 31
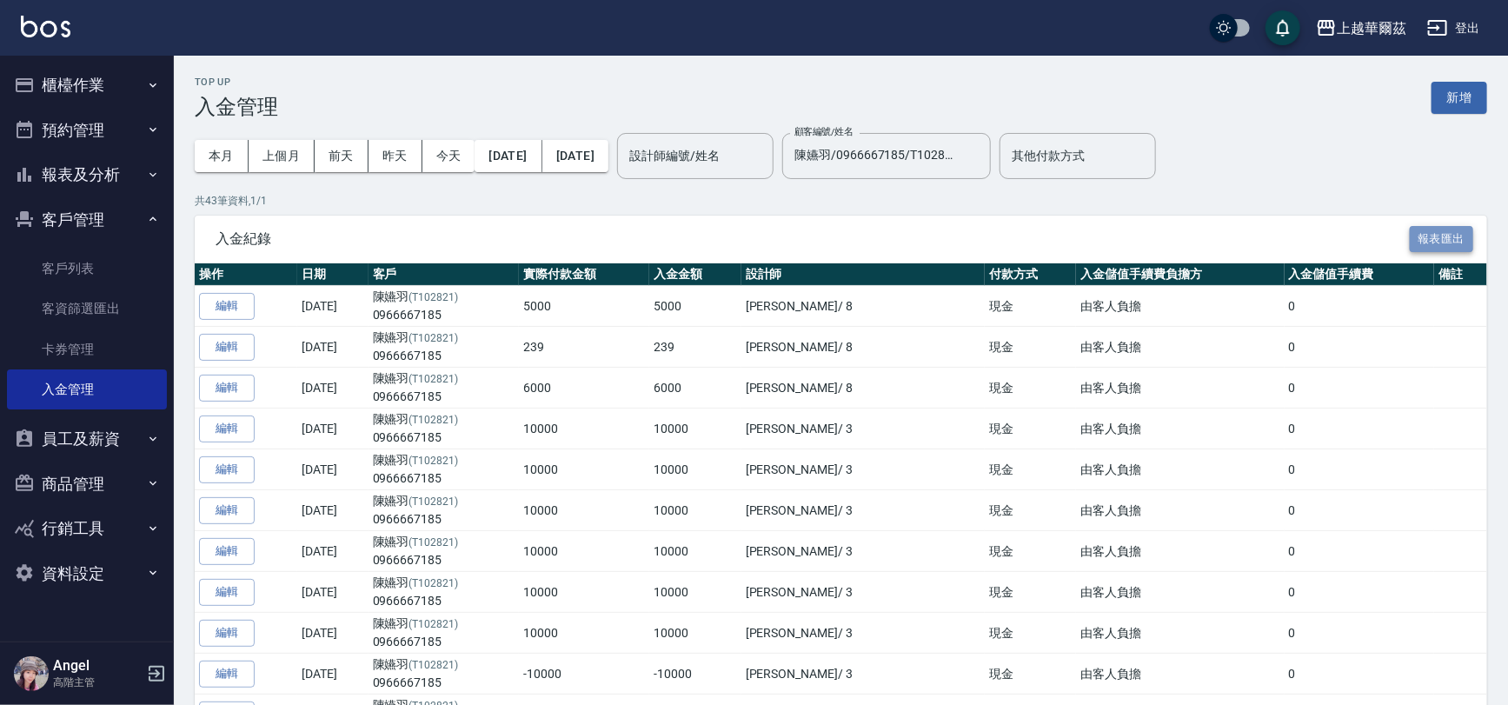
click at [1461, 237] on button "報表匯出" at bounding box center [1442, 239] width 64 height 27
click at [71, 269] on link "客戶列表" at bounding box center [87, 269] width 160 height 40
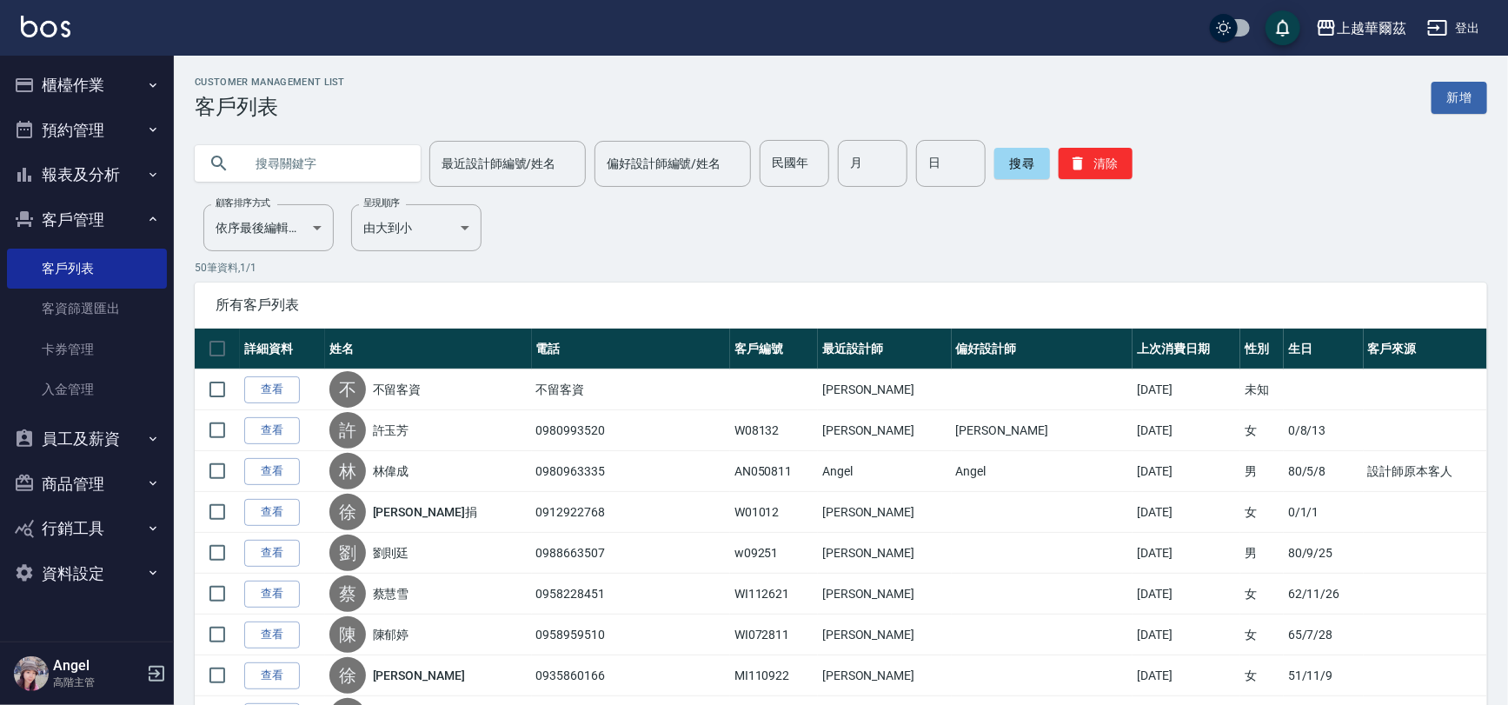
click at [303, 156] on input "text" at bounding box center [324, 163] width 163 height 47
type input "陳嬿羽"
click at [1016, 168] on button "搜尋" at bounding box center [1022, 163] width 56 height 31
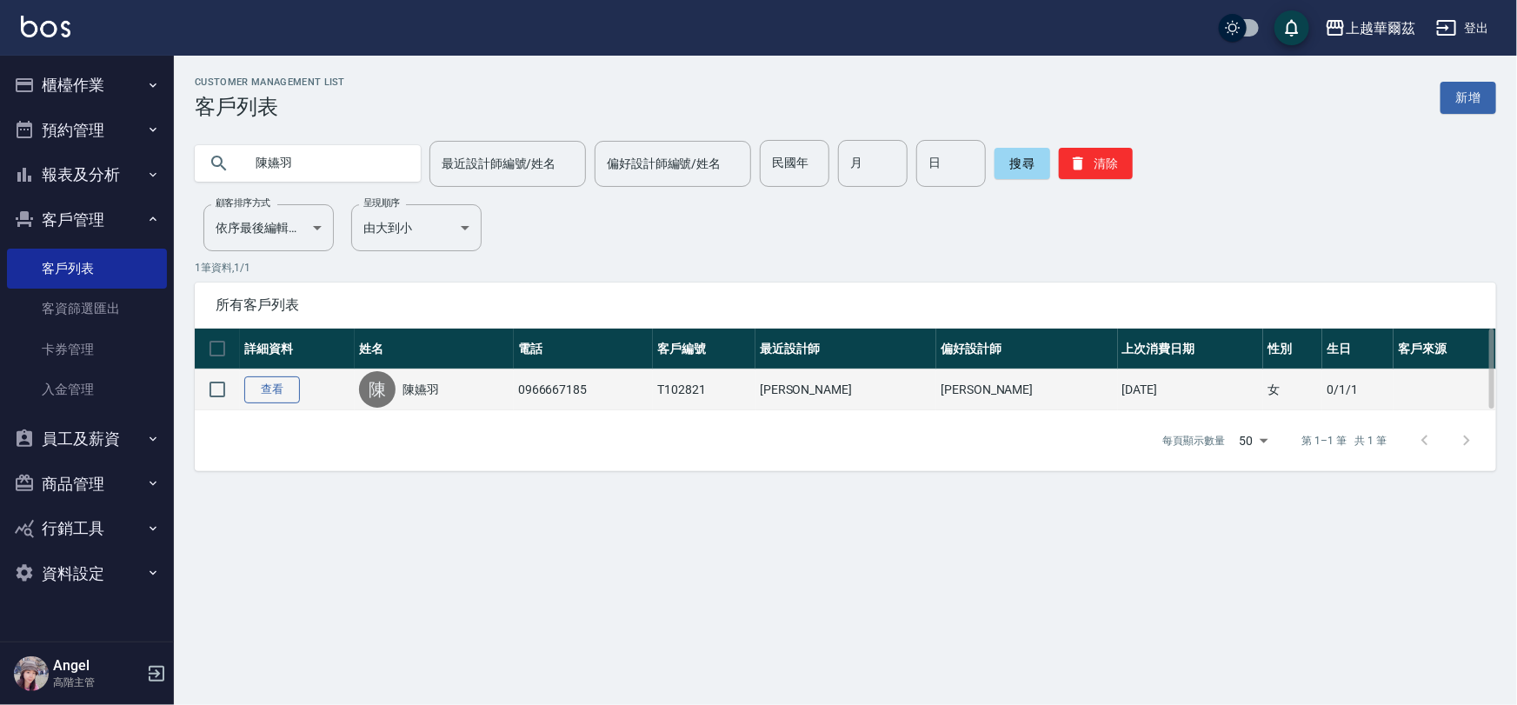
click at [278, 384] on link "查看" at bounding box center [272, 389] width 56 height 27
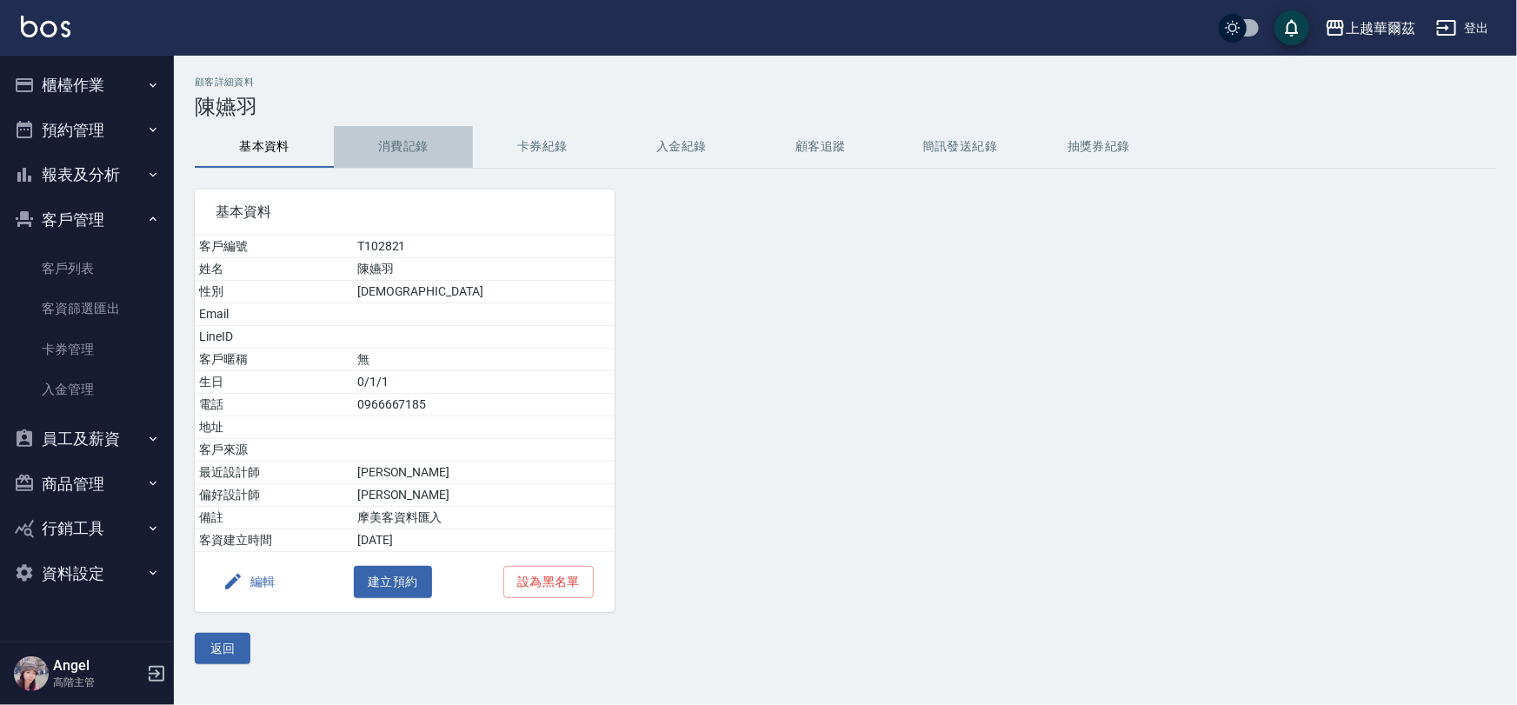
click at [408, 139] on button "消費記錄" at bounding box center [403, 147] width 139 height 42
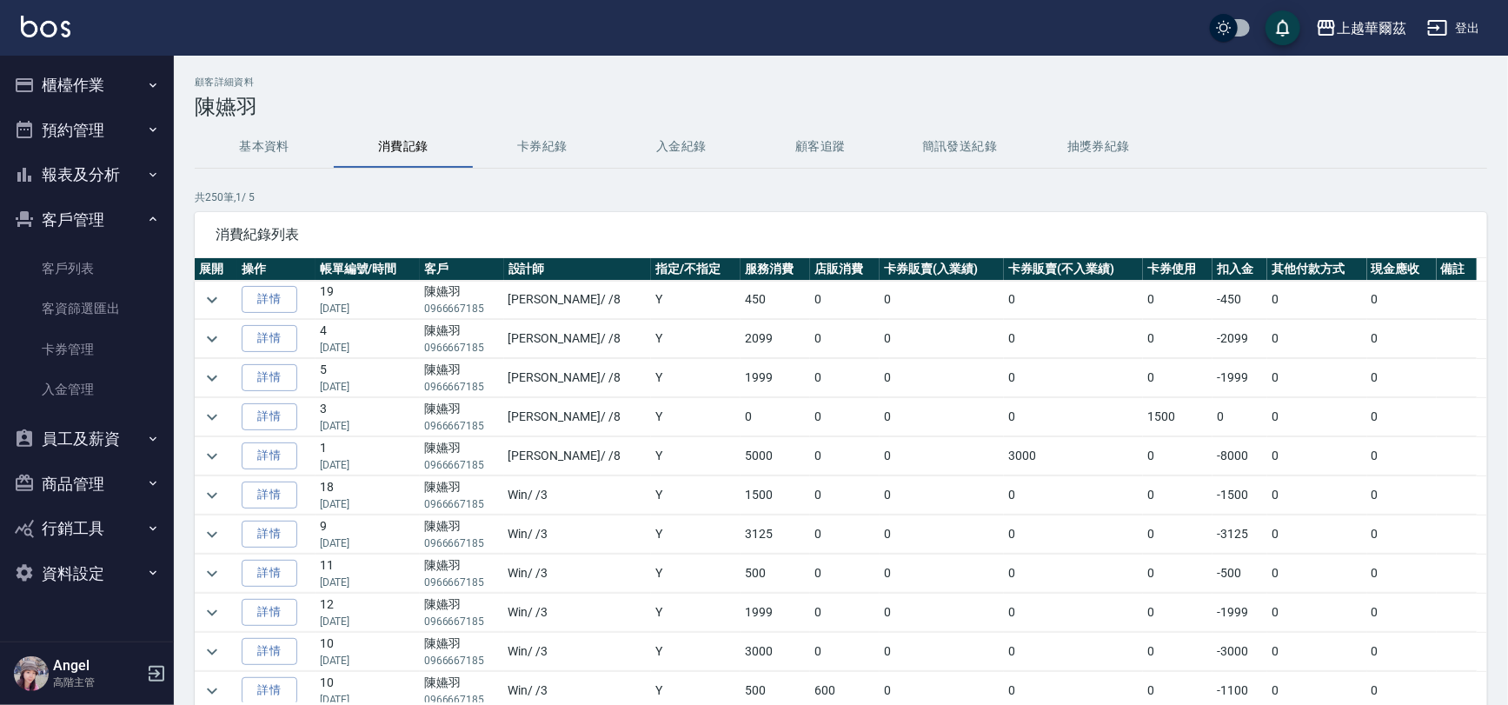
click at [535, 153] on button "卡券紀錄" at bounding box center [542, 147] width 139 height 42
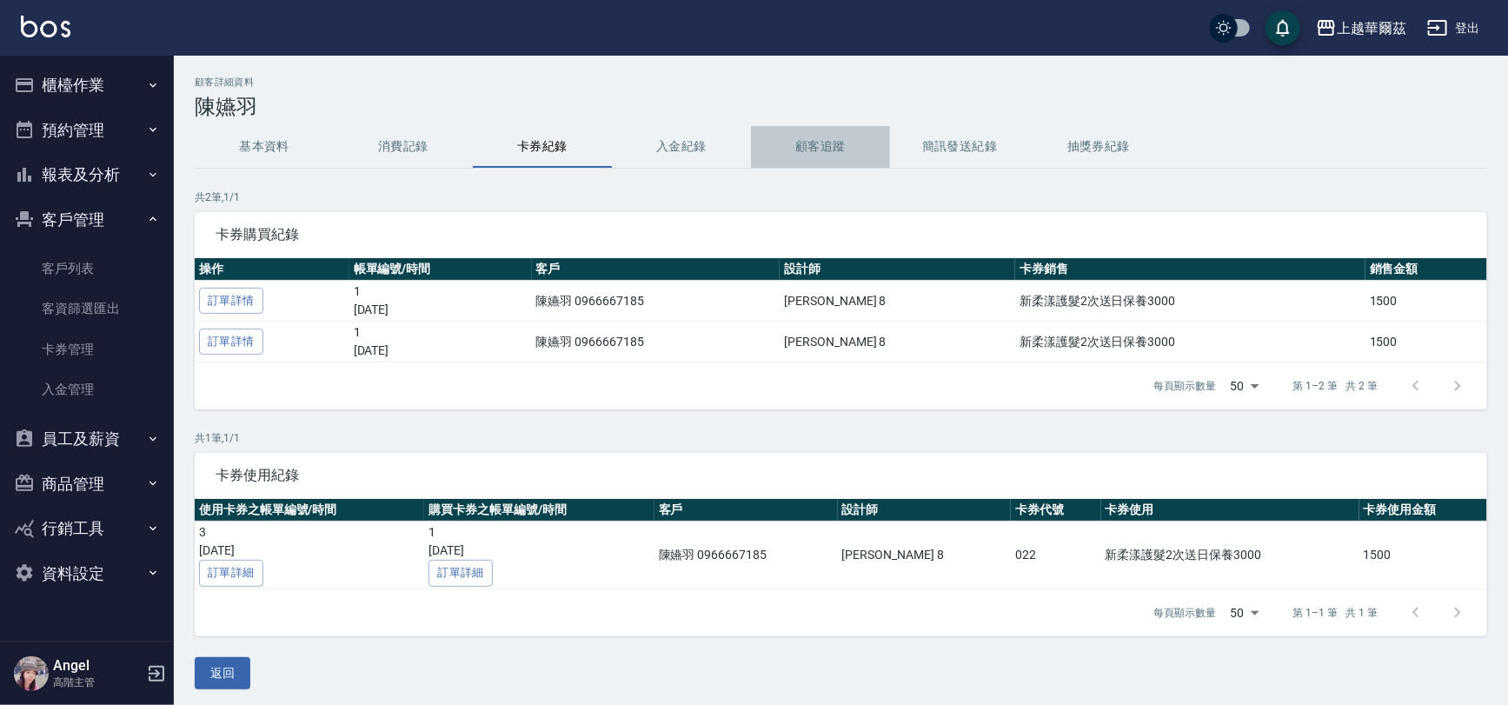
click at [846, 142] on button "顧客追蹤" at bounding box center [820, 147] width 139 height 42
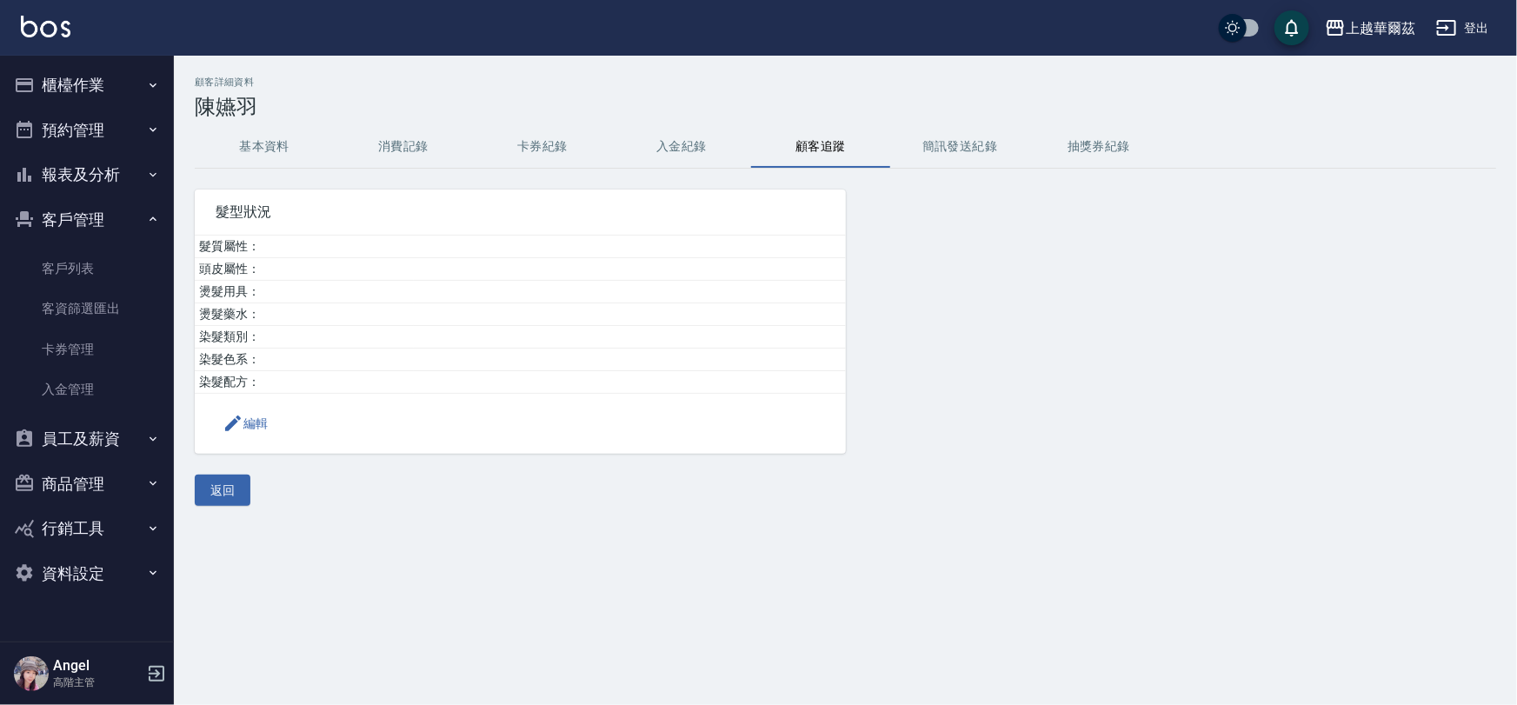
click at [960, 144] on button "簡訊發送紀錄" at bounding box center [959, 147] width 139 height 42
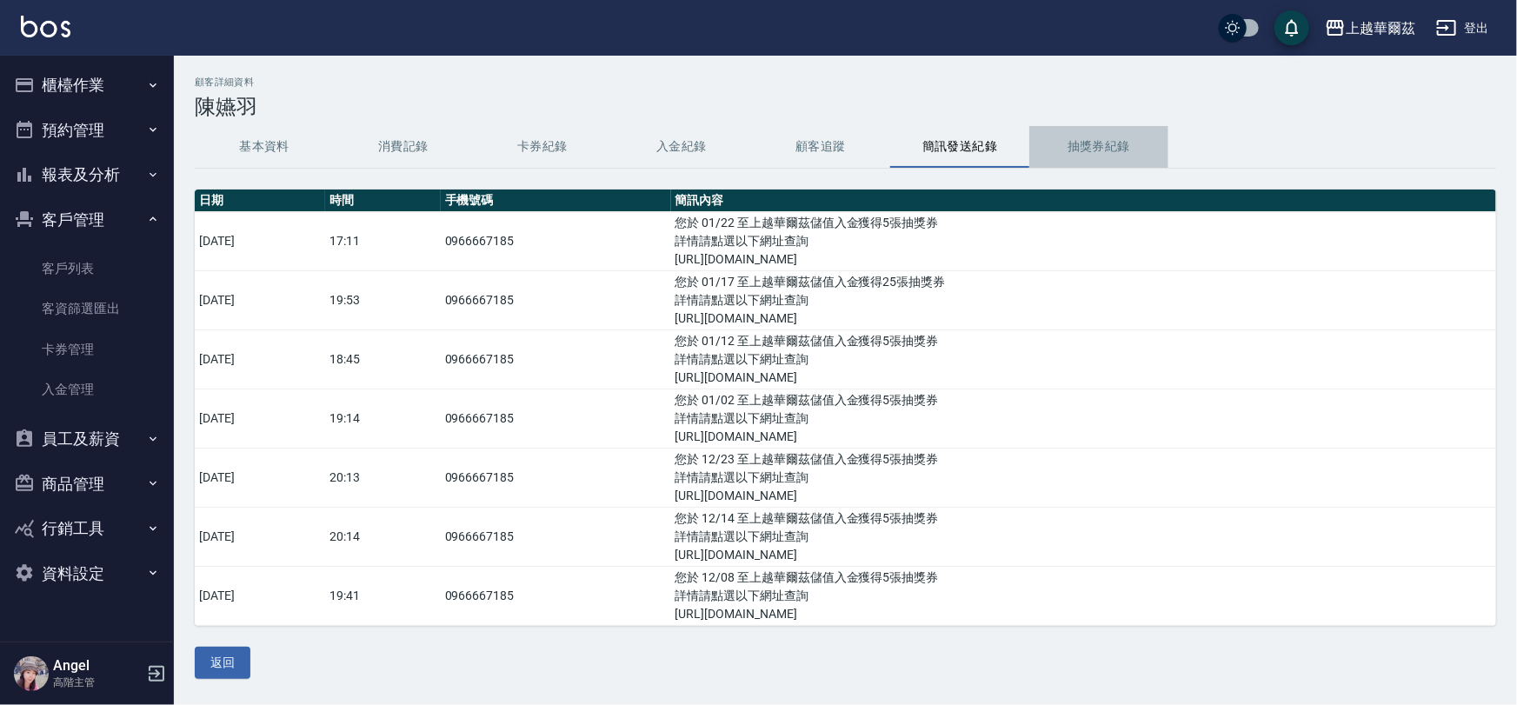
click at [1097, 151] on button "抽獎券紀錄" at bounding box center [1098, 147] width 139 height 42
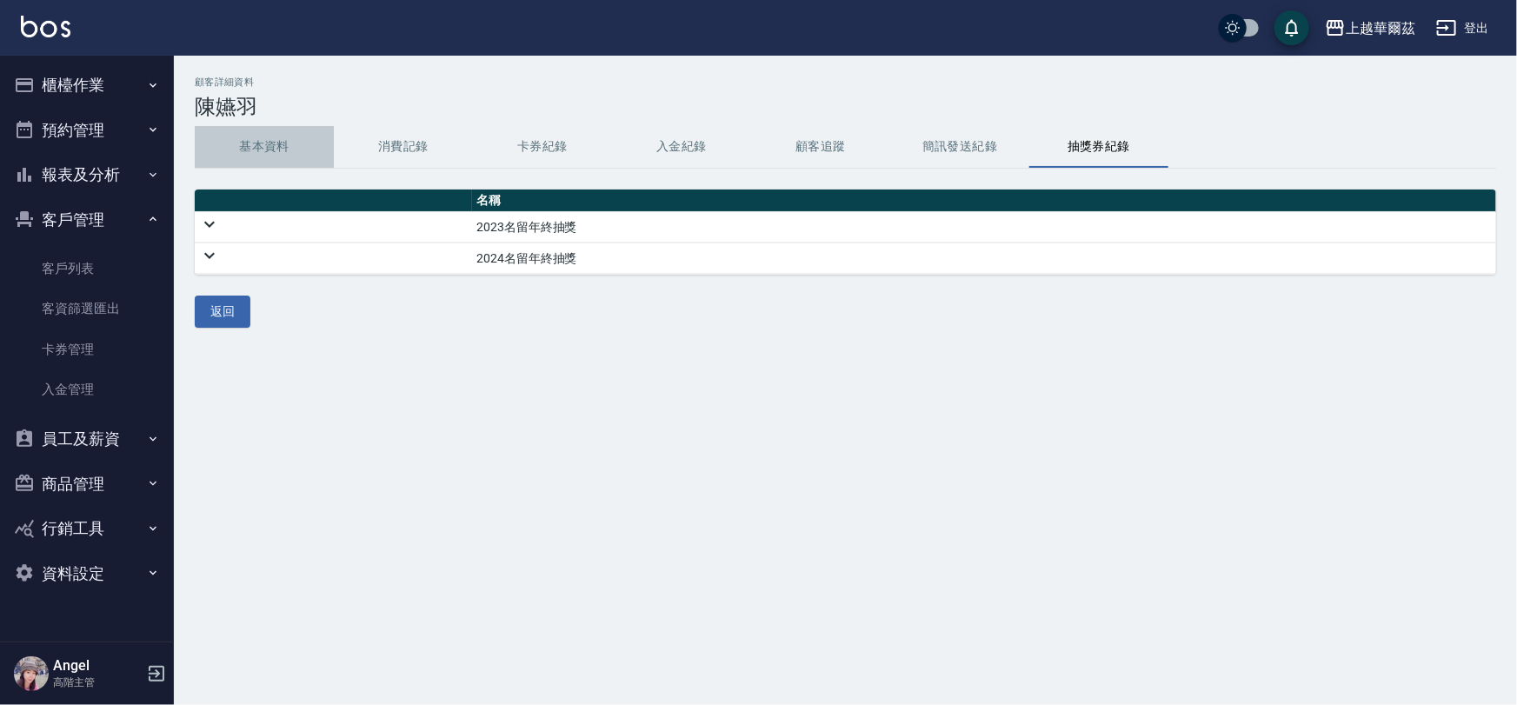
click at [258, 143] on button "基本資料" at bounding box center [264, 147] width 139 height 42
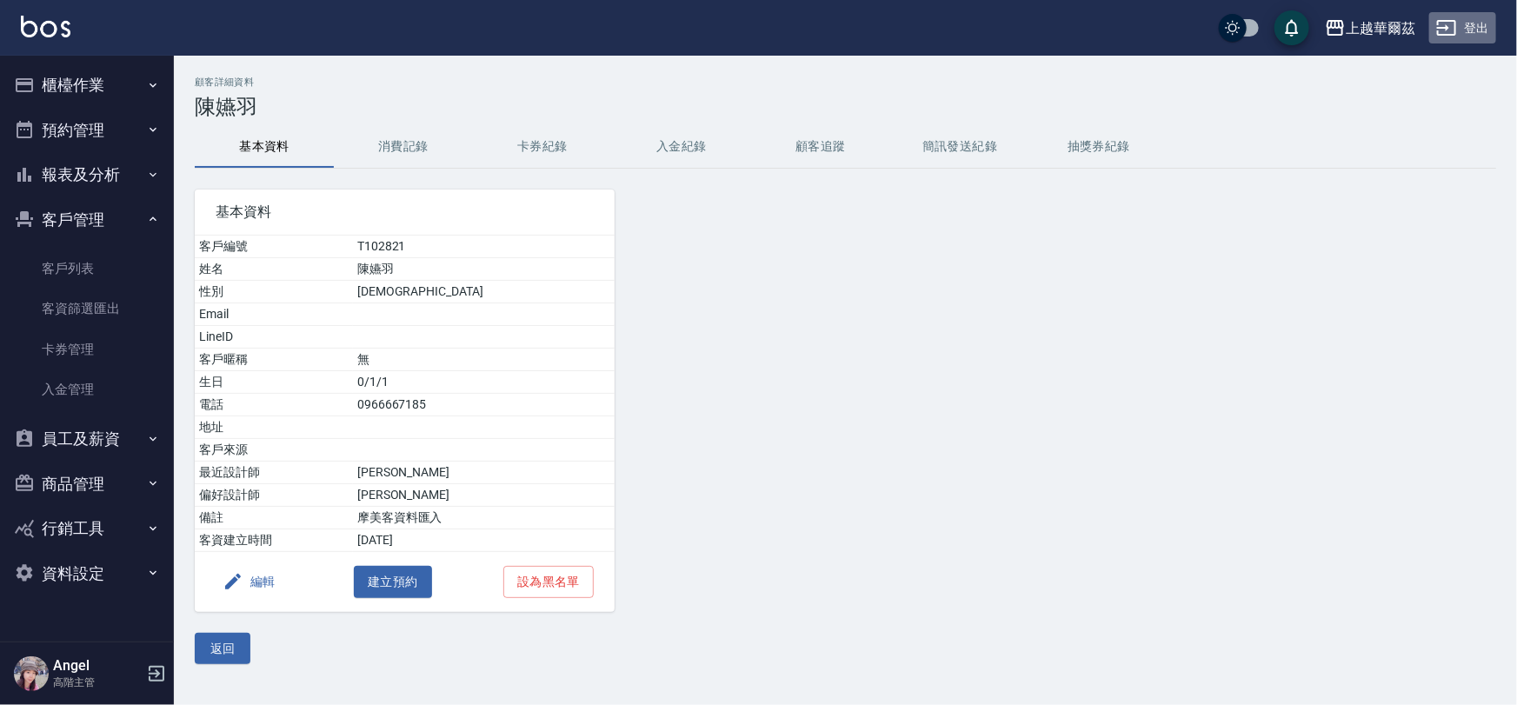
click at [1477, 20] on button "登出" at bounding box center [1462, 28] width 67 height 32
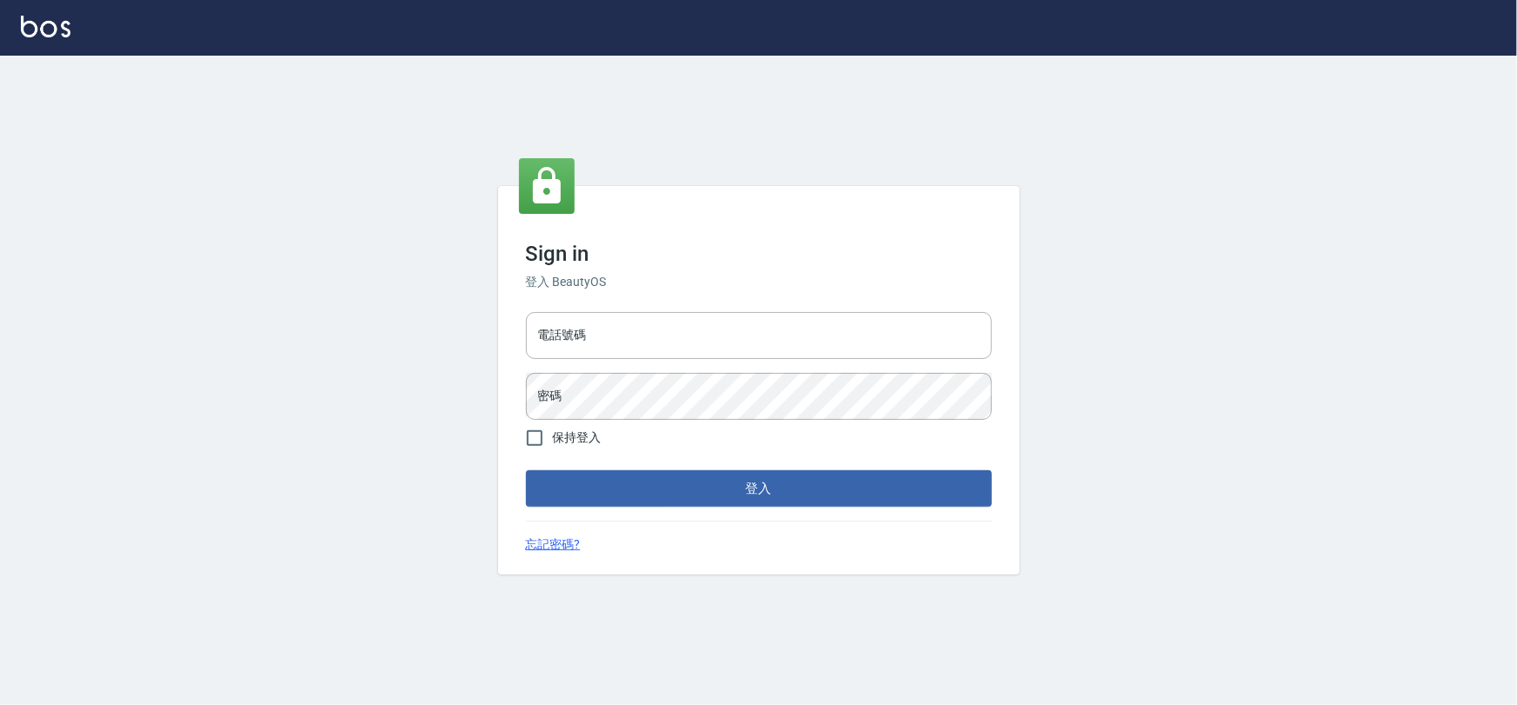
type input "0975575780"
